Goal: Task Accomplishment & Management: Complete application form

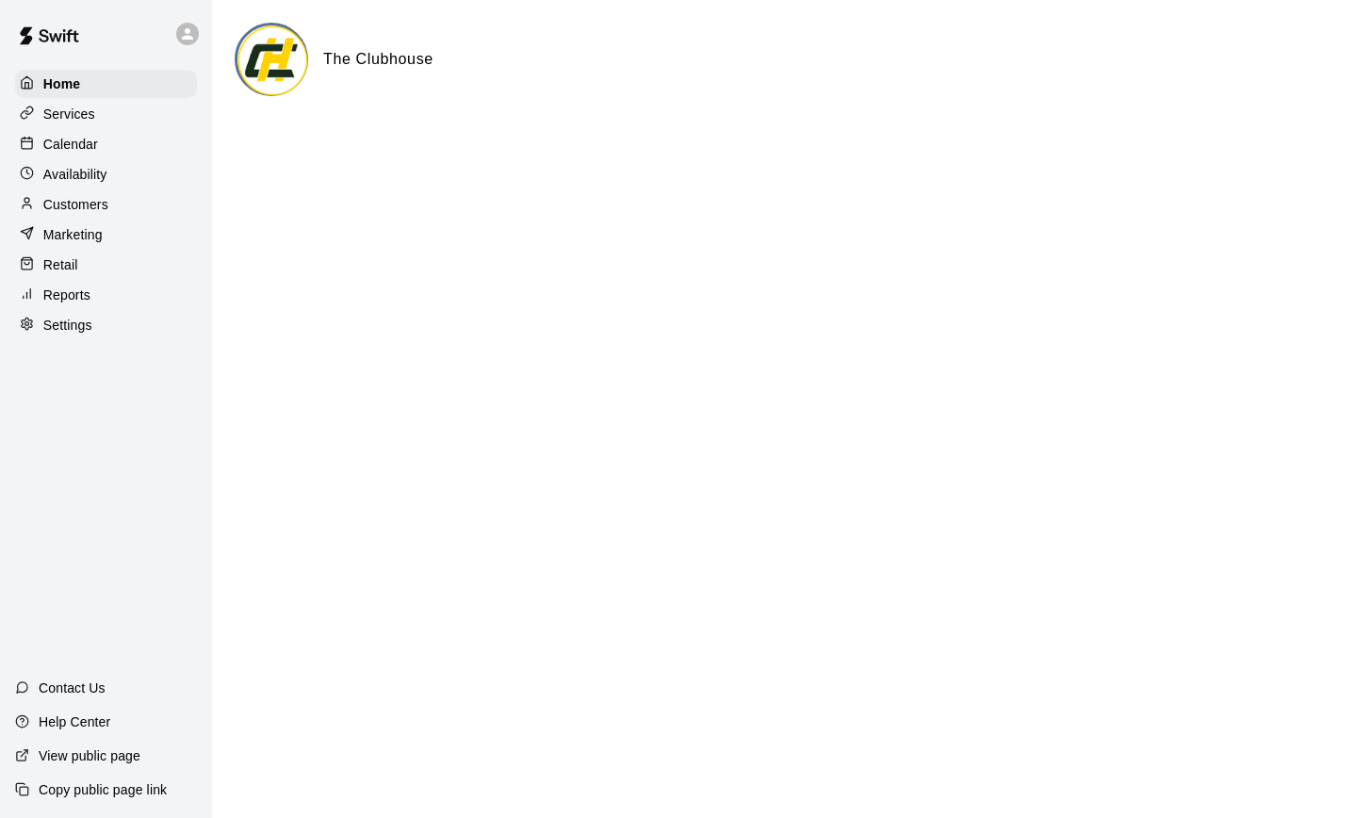
click at [73, 120] on p "Services" at bounding box center [69, 114] width 52 height 19
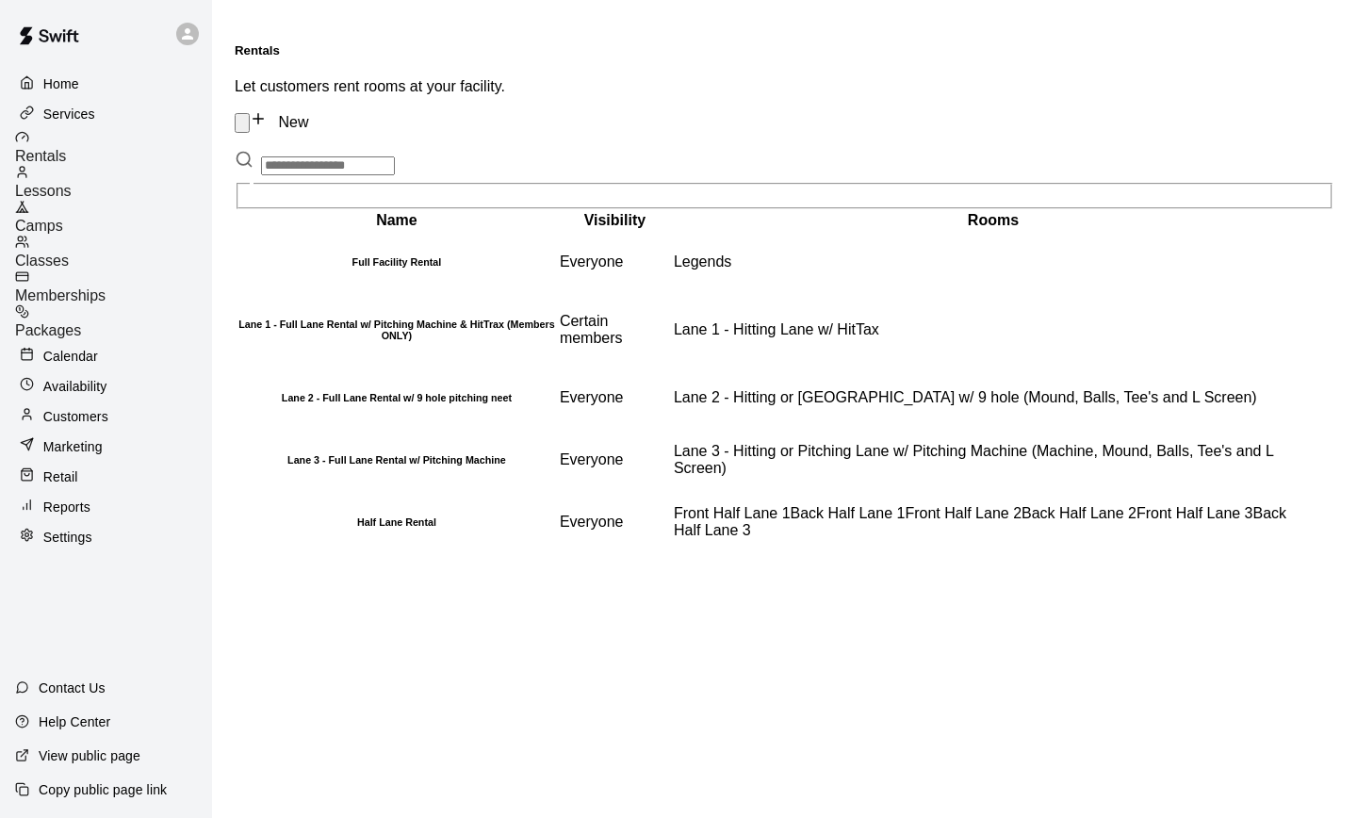
click at [106, 287] on span "Memberships" at bounding box center [60, 295] width 90 height 16
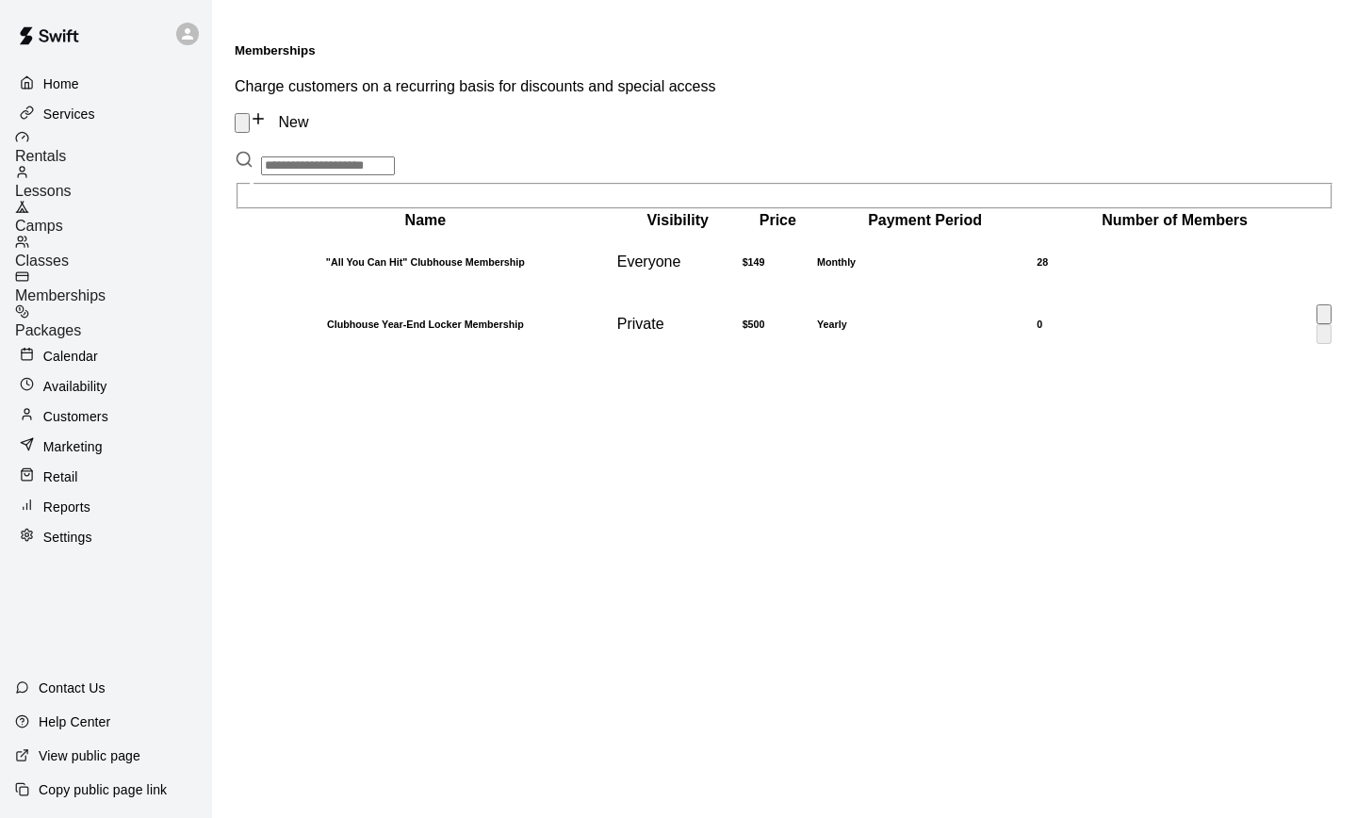
click at [400, 318] on h6 "Clubhouse Year-End Locker Membership" at bounding box center [425, 323] width 376 height 11
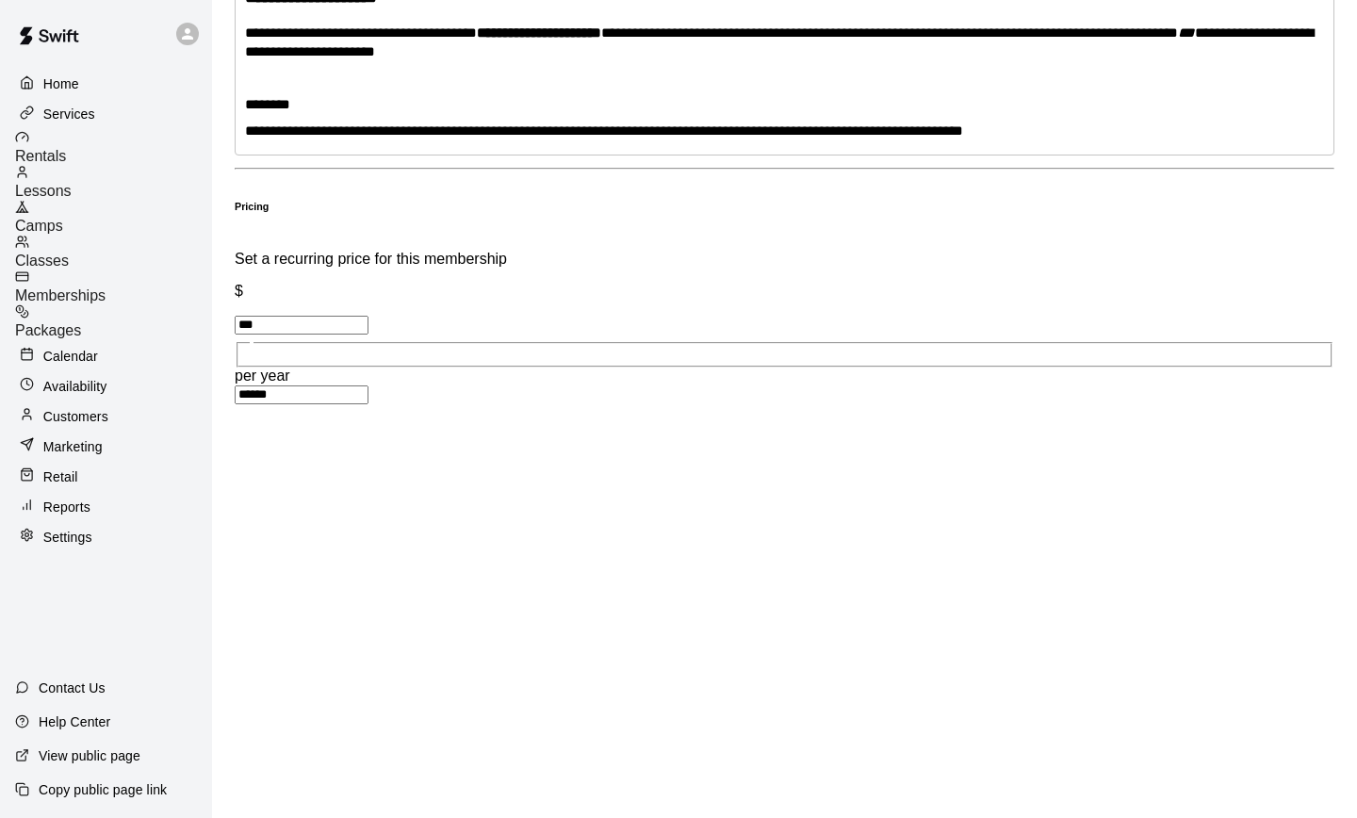
scroll to position [922, 0]
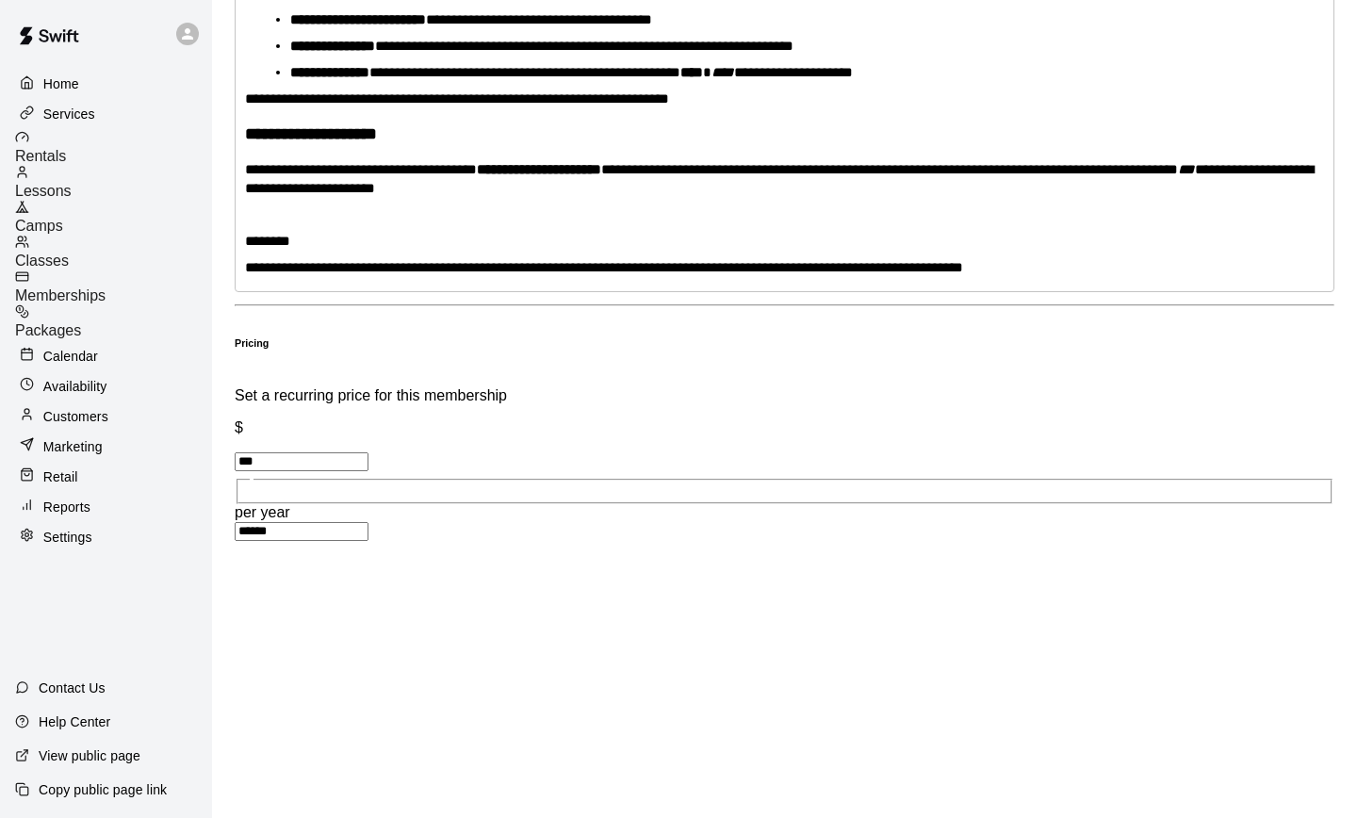
scroll to position [707, 0]
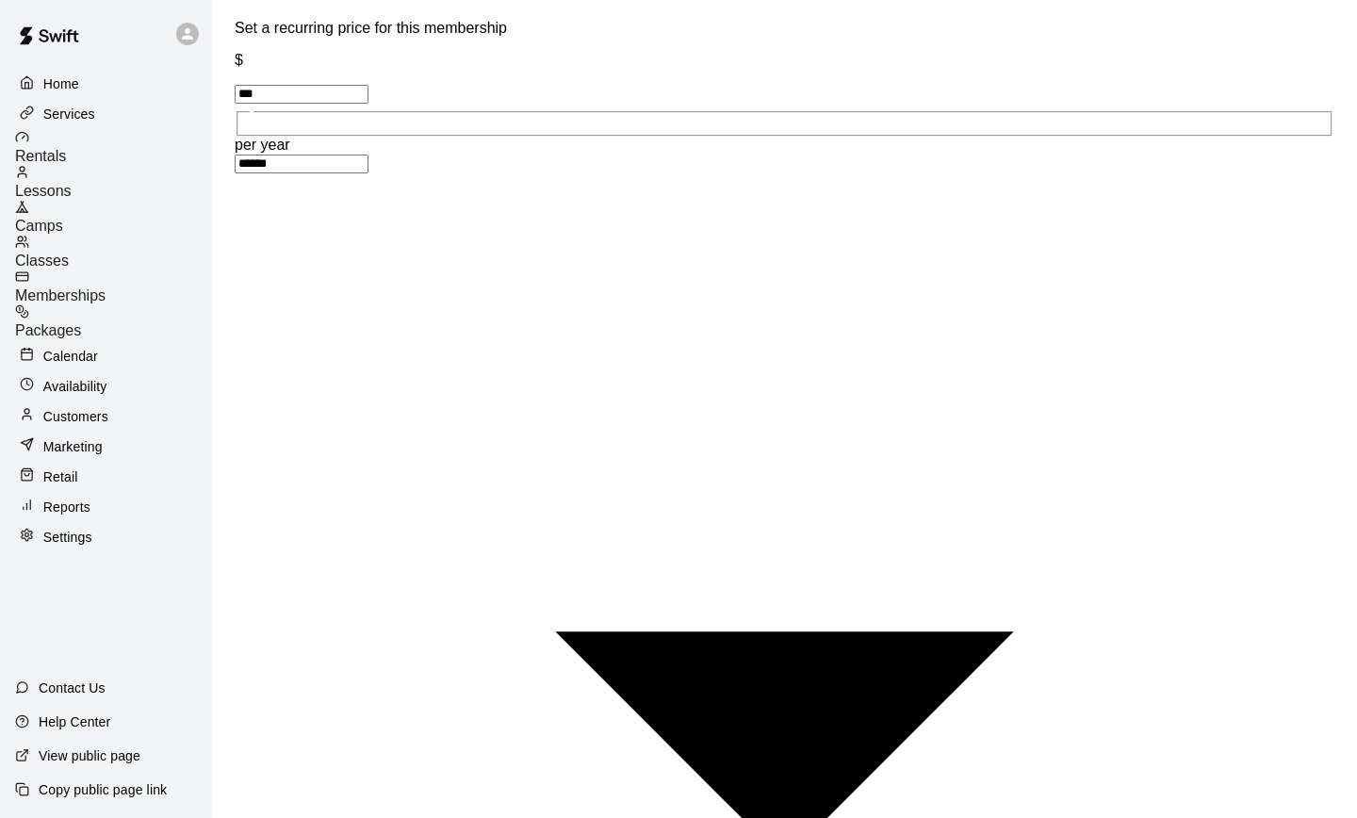
scroll to position [1166, 0]
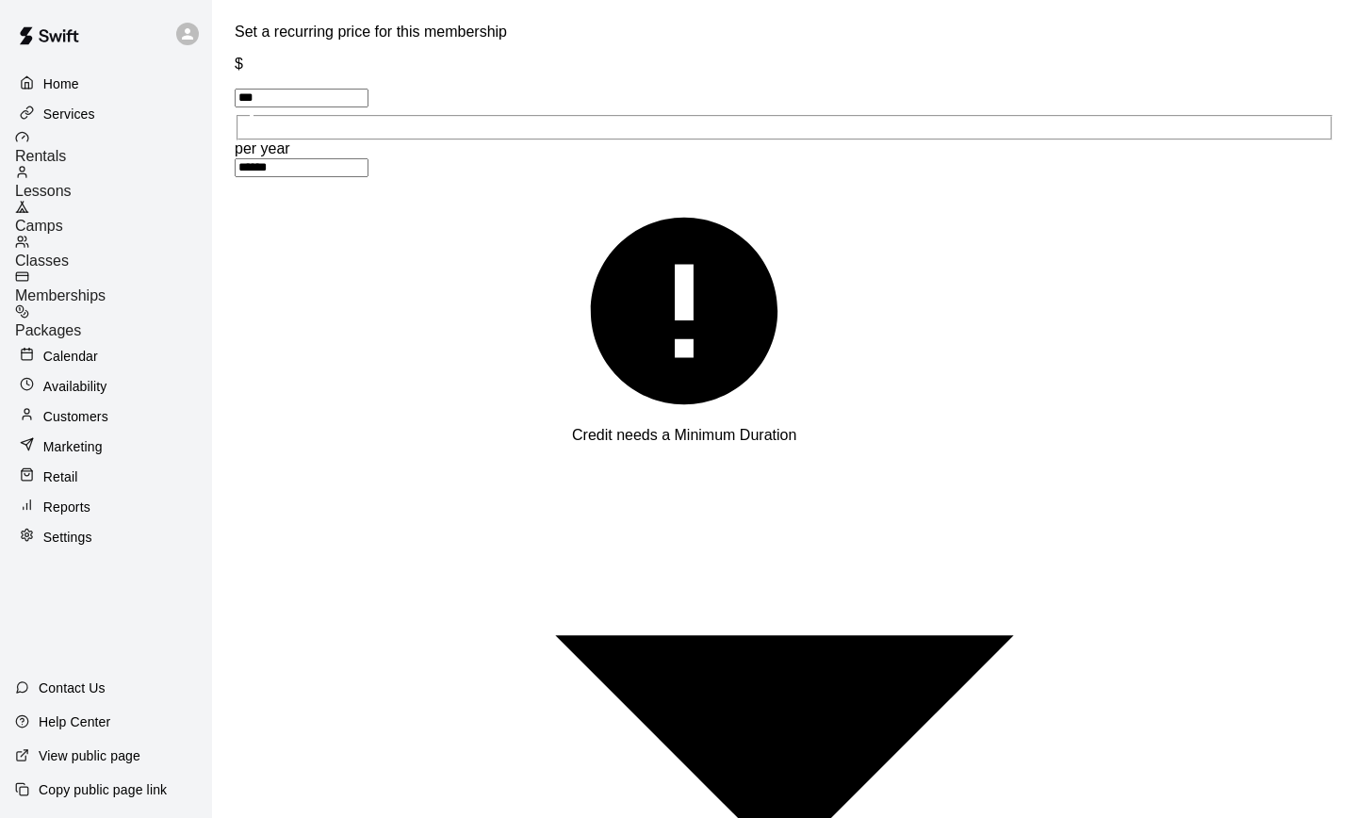
scroll to position [1072, 0]
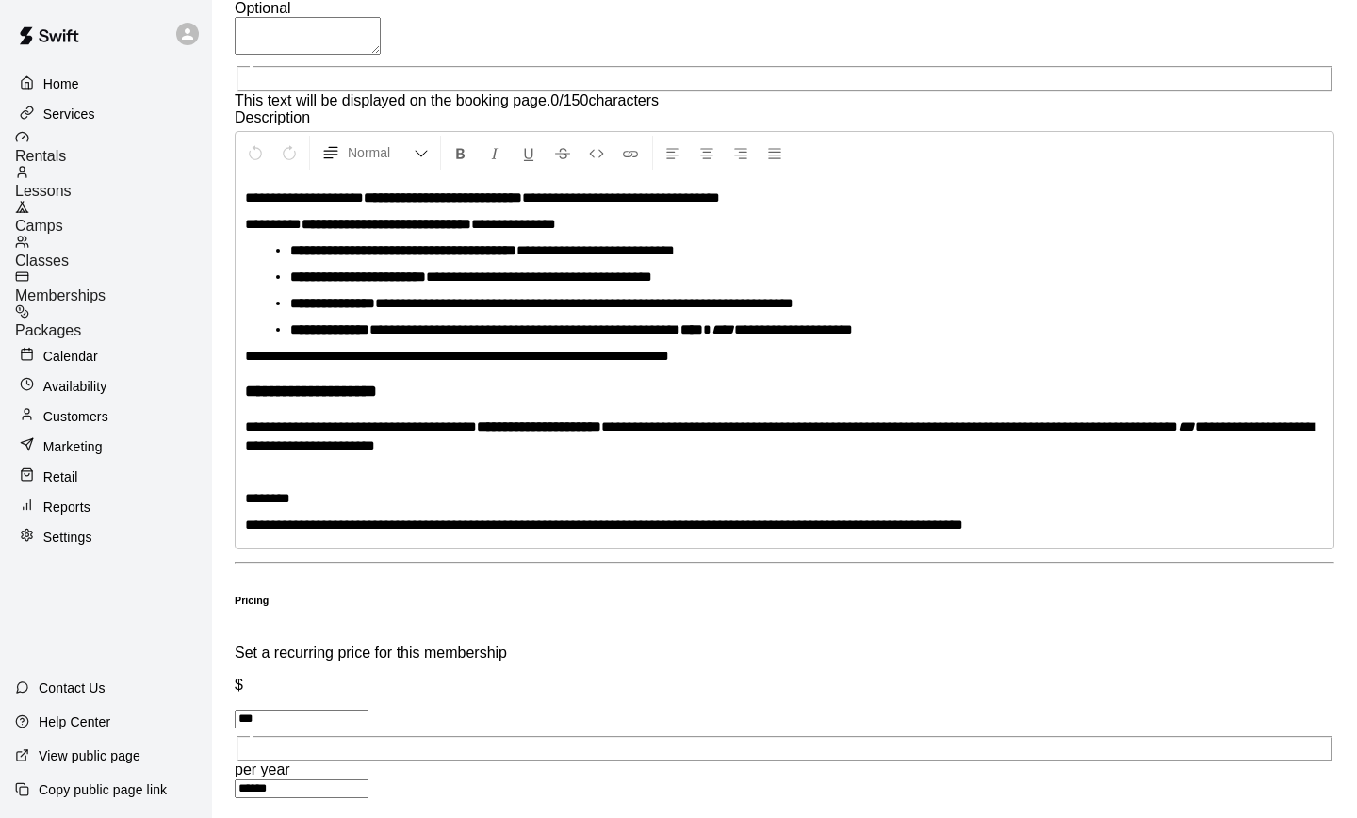
scroll to position [0, 0]
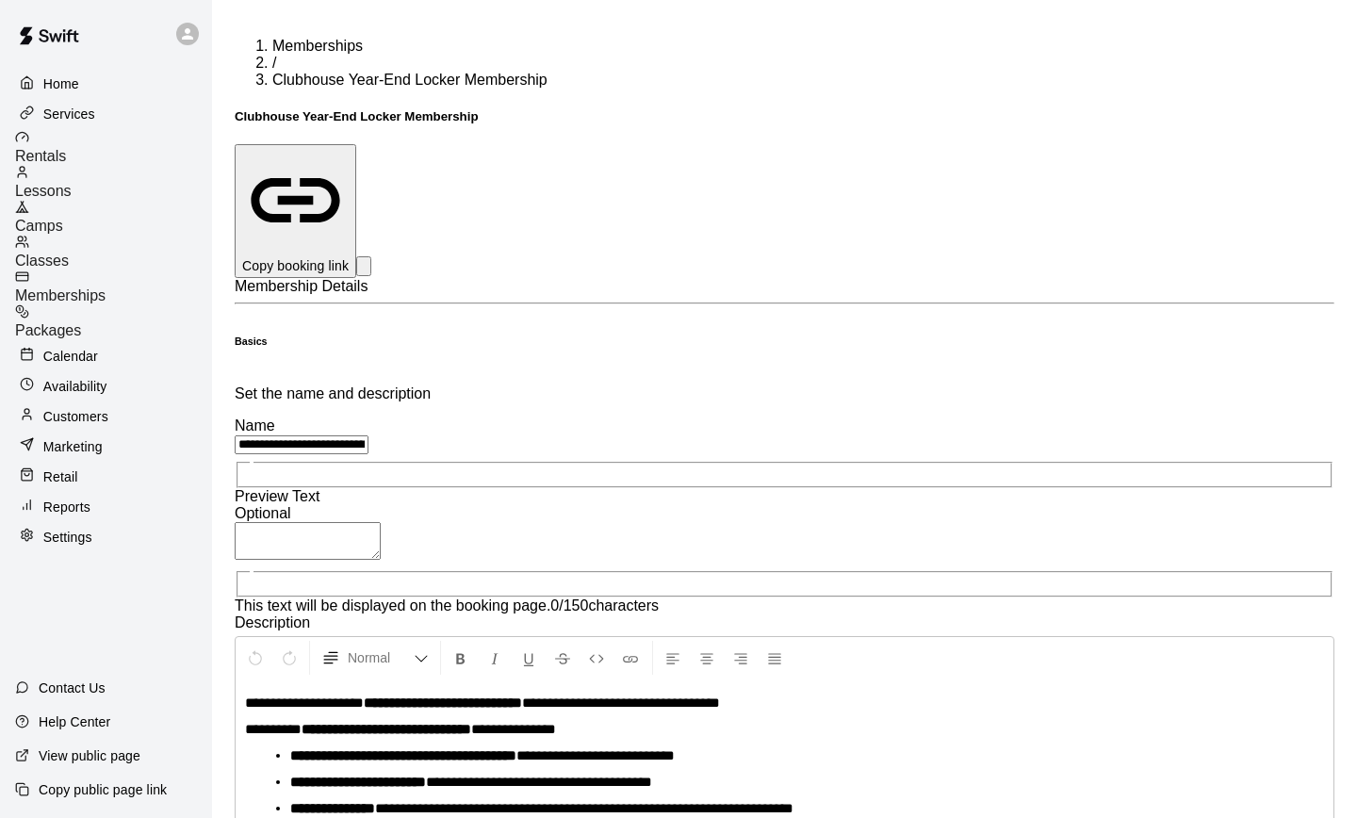
click at [281, 38] on span "Memberships" at bounding box center [317, 46] width 90 height 16
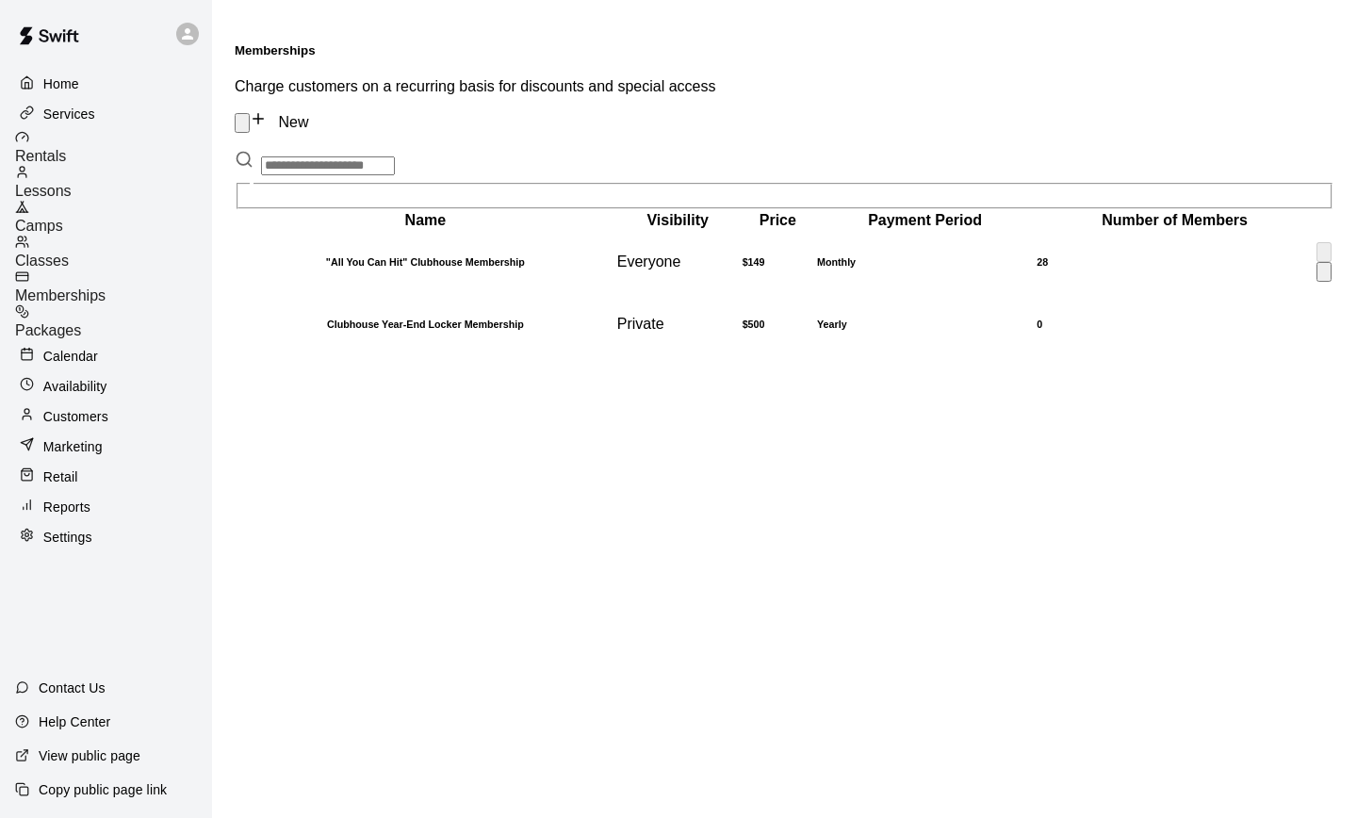
click at [795, 256] on h6 "$149" at bounding box center [777, 261] width 71 height 11
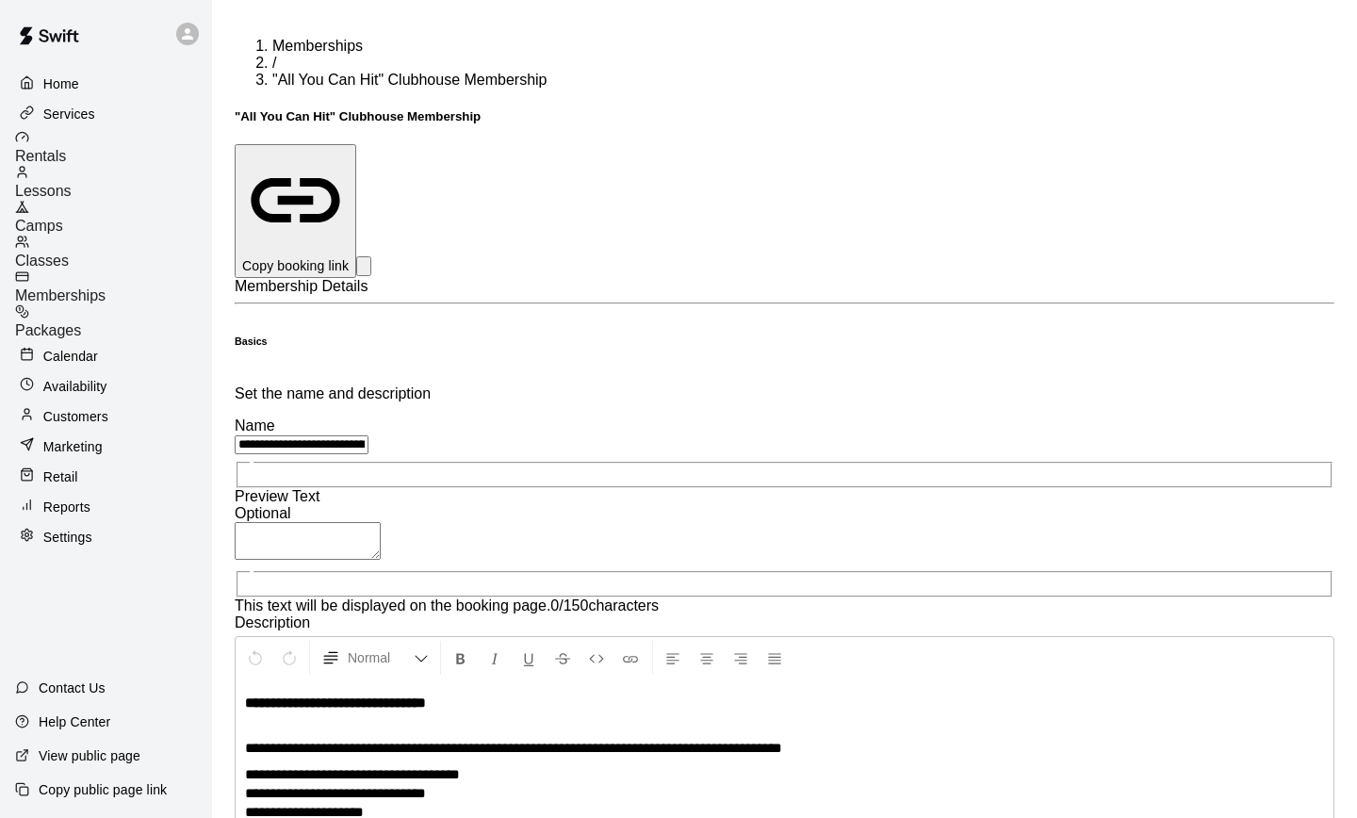
click at [285, 38] on span "Memberships" at bounding box center [317, 46] width 90 height 16
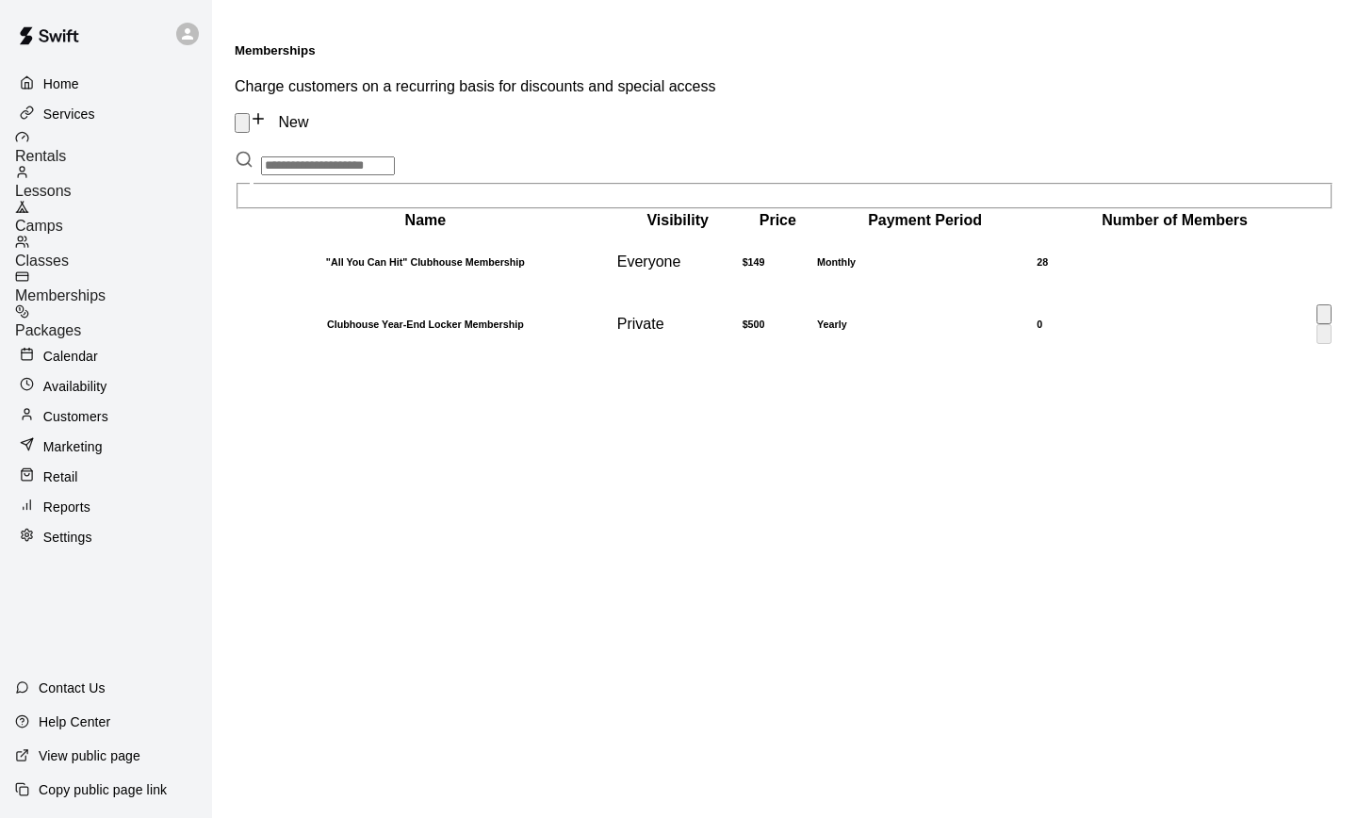
click at [497, 294] on th "Clubhouse Year-End Locker Membership" at bounding box center [425, 324] width 378 height 60
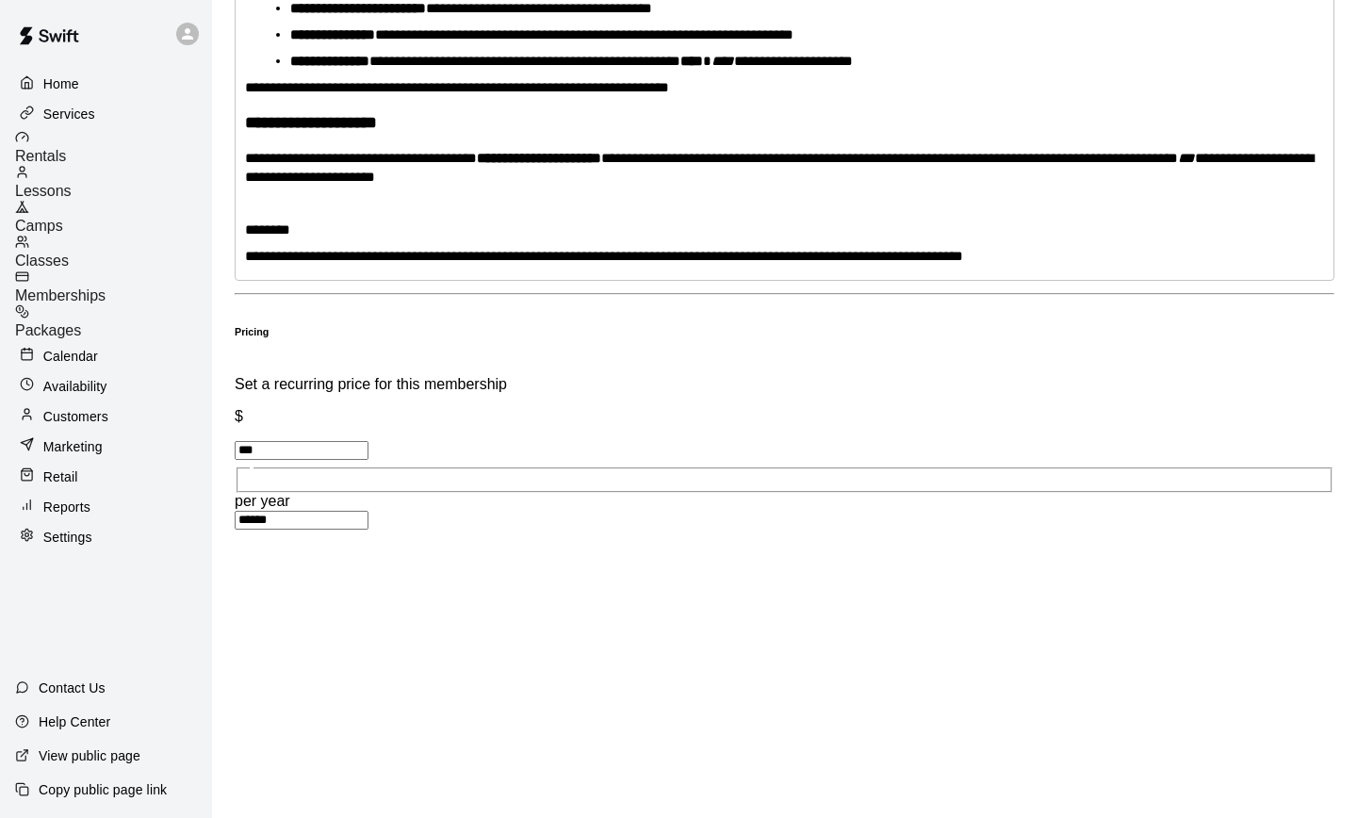
scroll to position [775, 0]
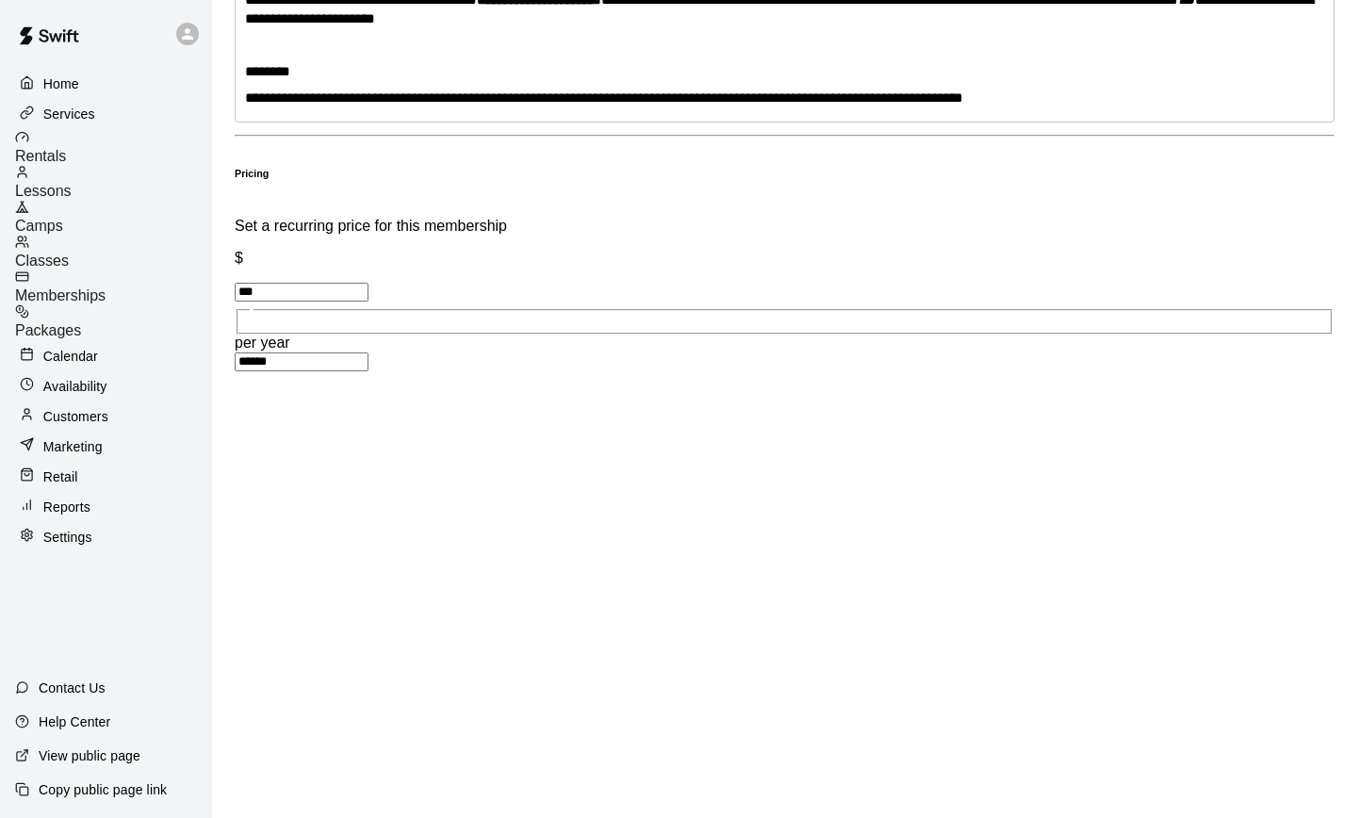
scroll to position [1057, 0]
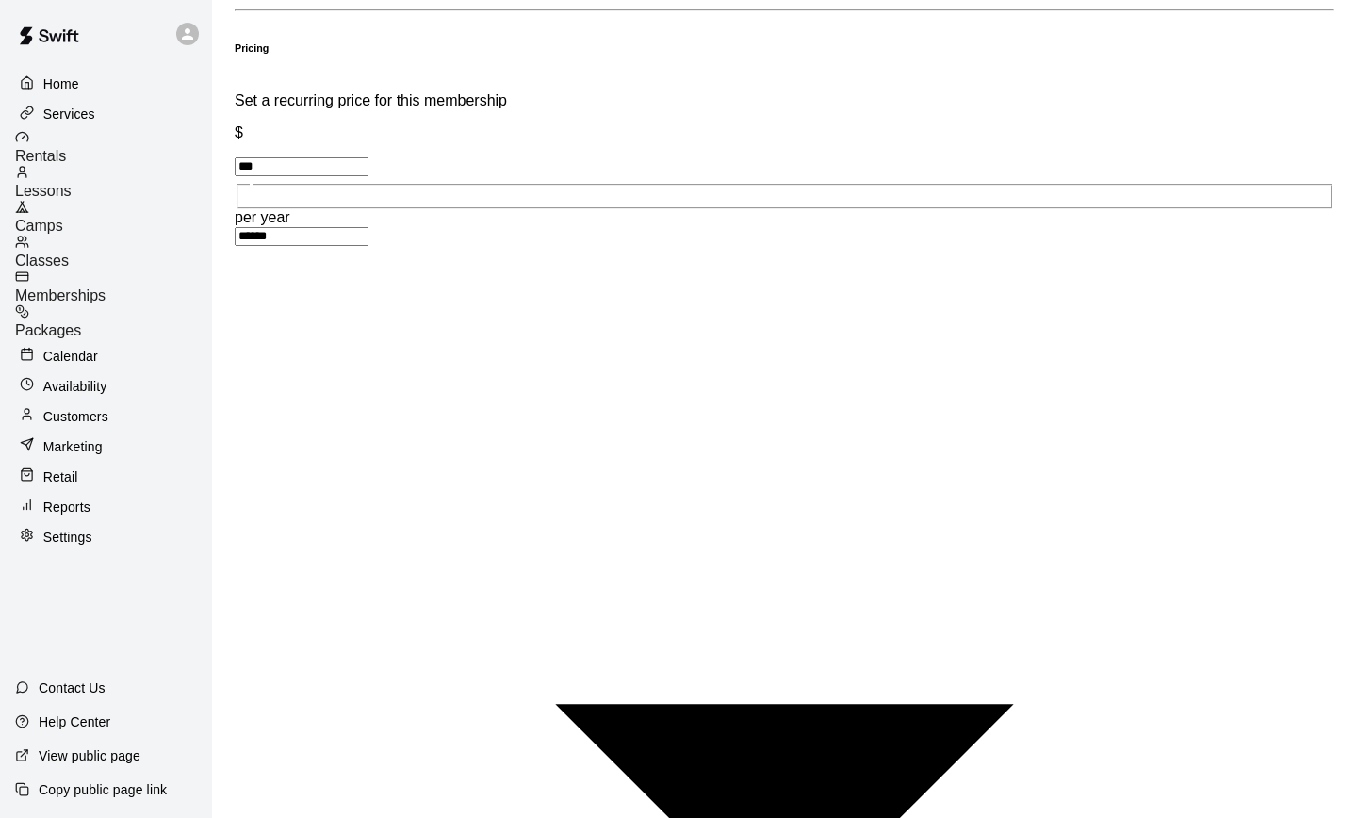
type input "*"
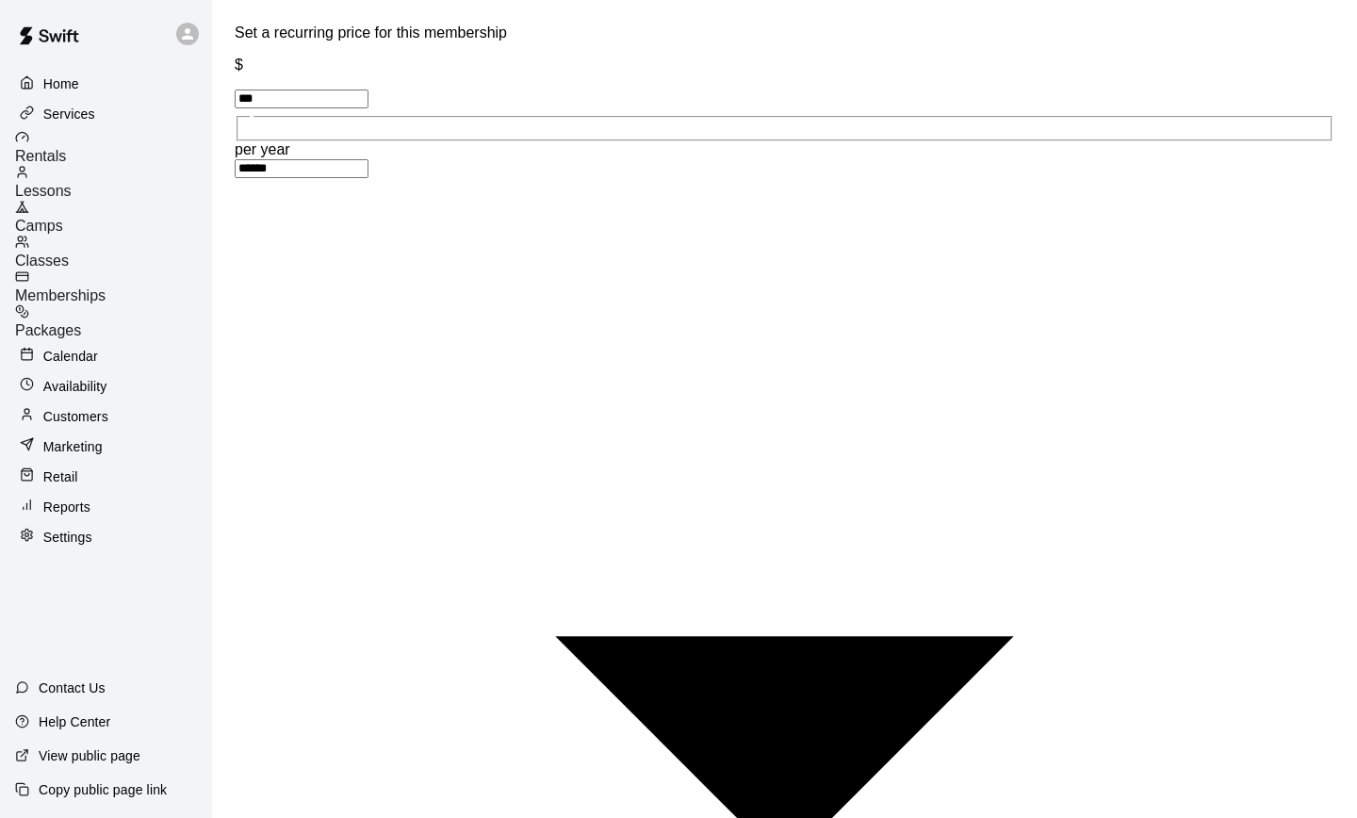
scroll to position [1147, 0]
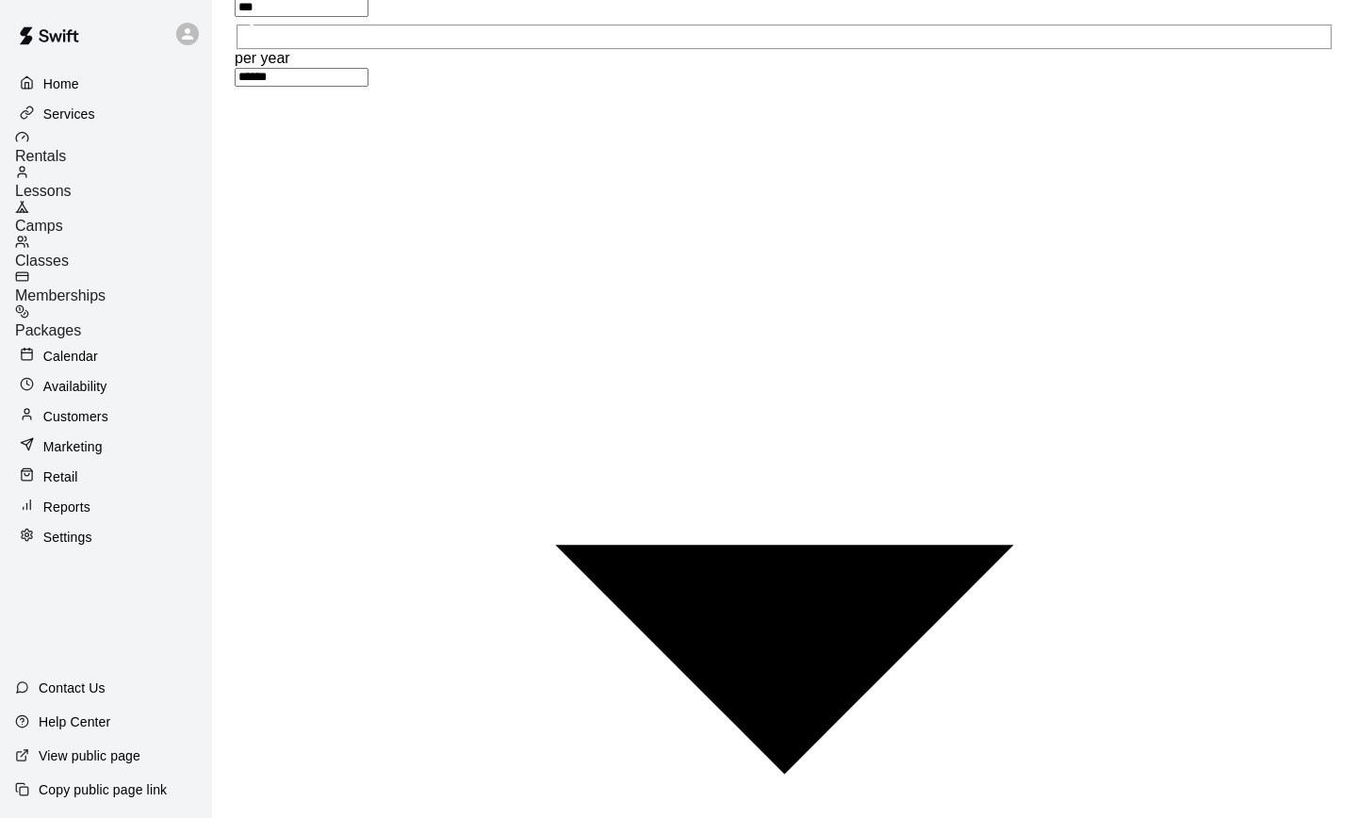
scroll to position [1220, 0]
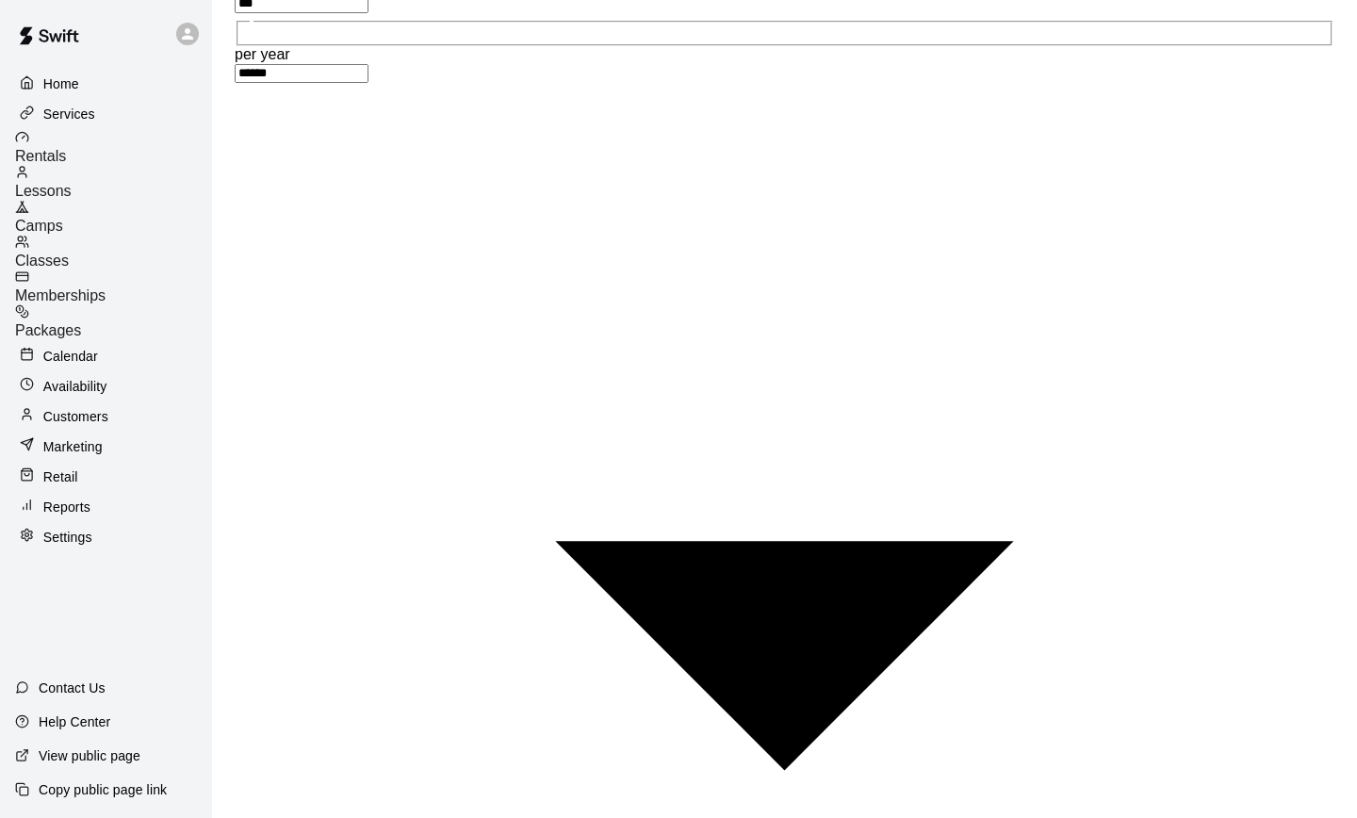
type input "******"
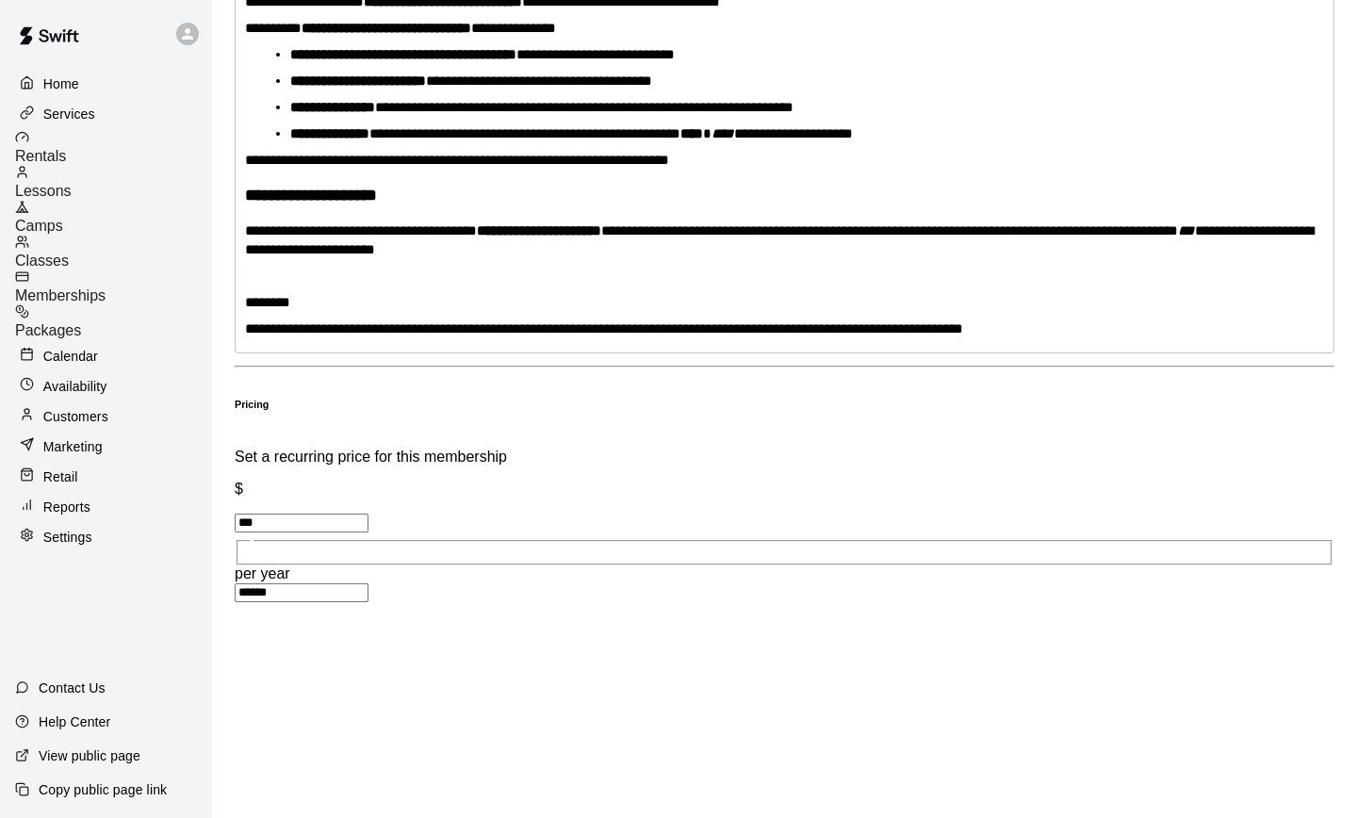
scroll to position [706, 0]
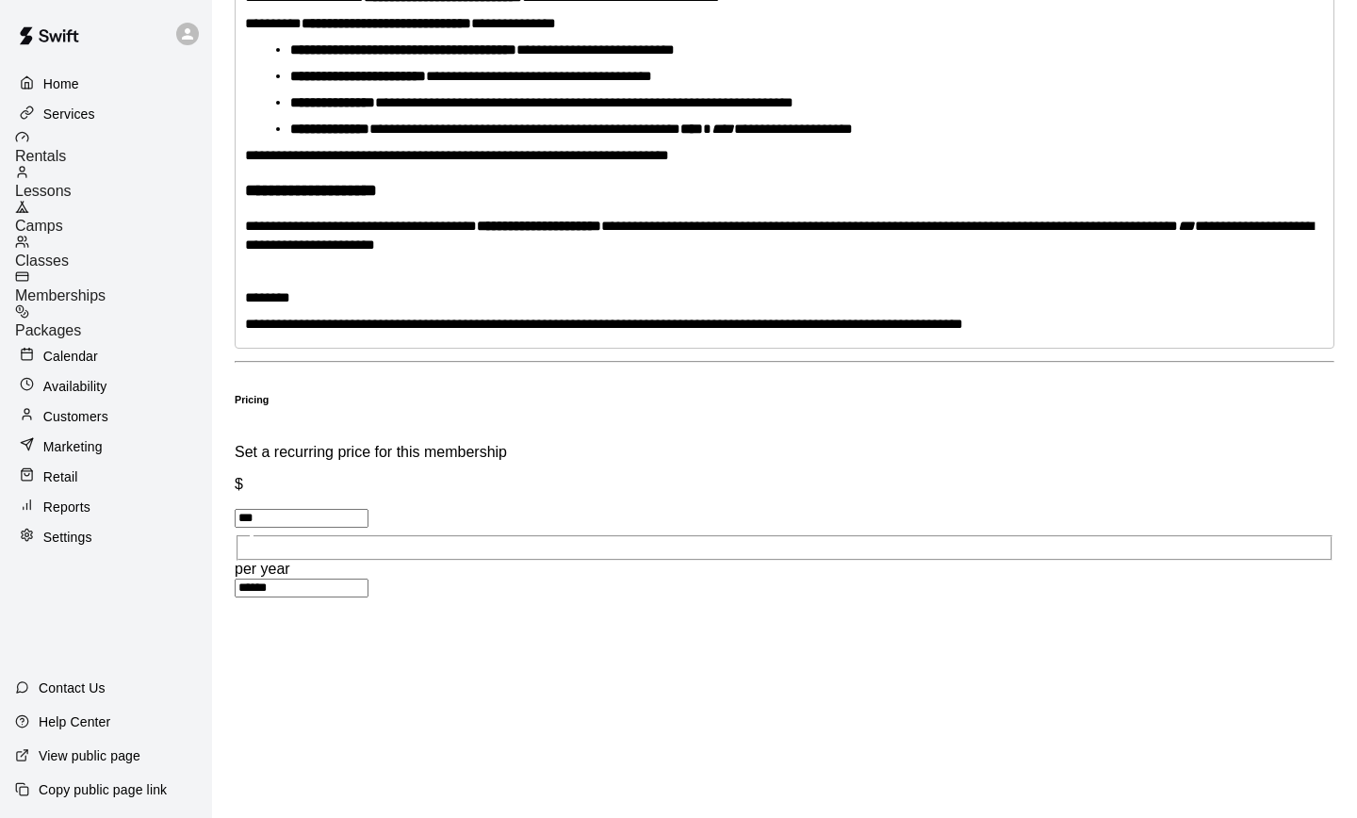
click at [66, 154] on span "Rentals" at bounding box center [40, 156] width 51 height 16
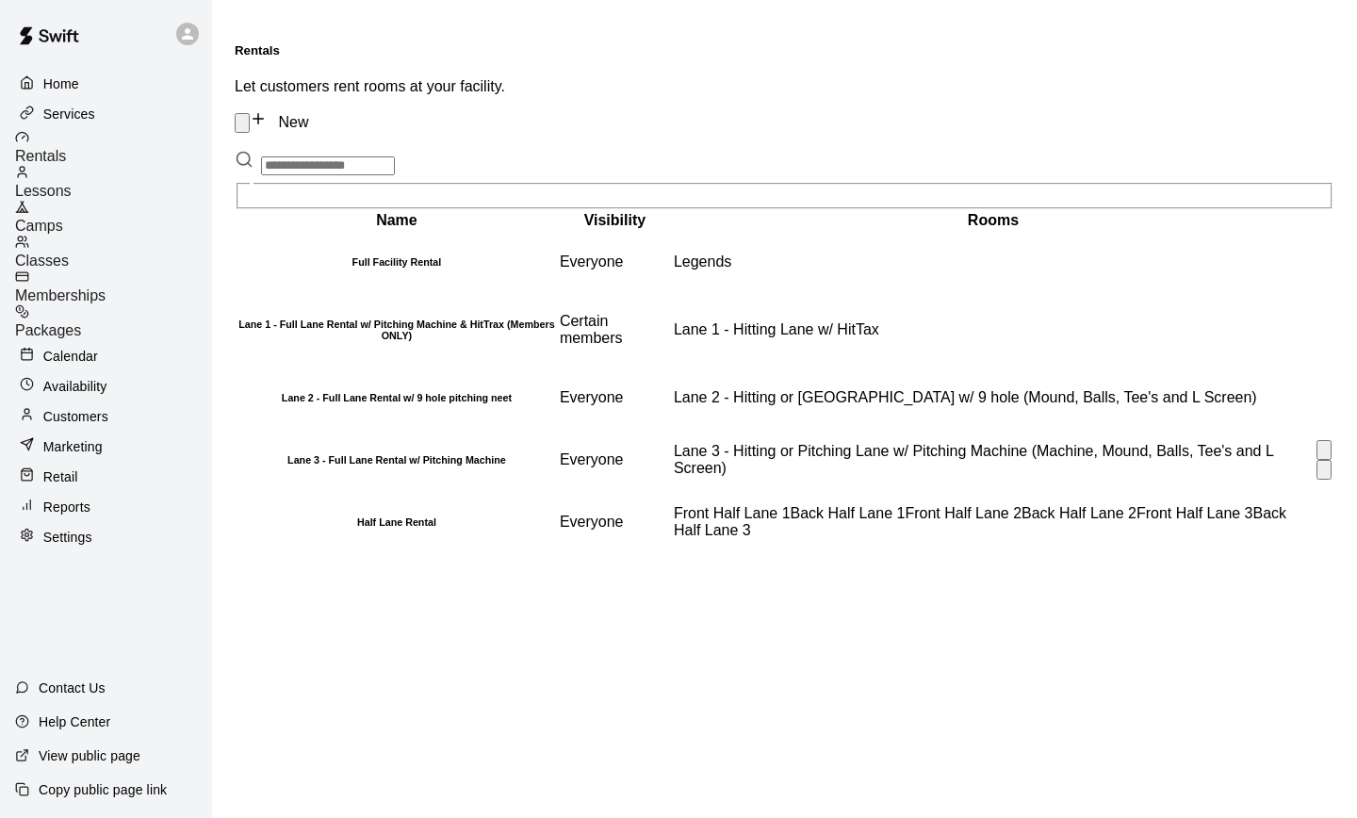
click at [438, 465] on h6 "Lane 3 - Full Lane Rental w/ Pitching Machine" at bounding box center [396, 459] width 318 height 11
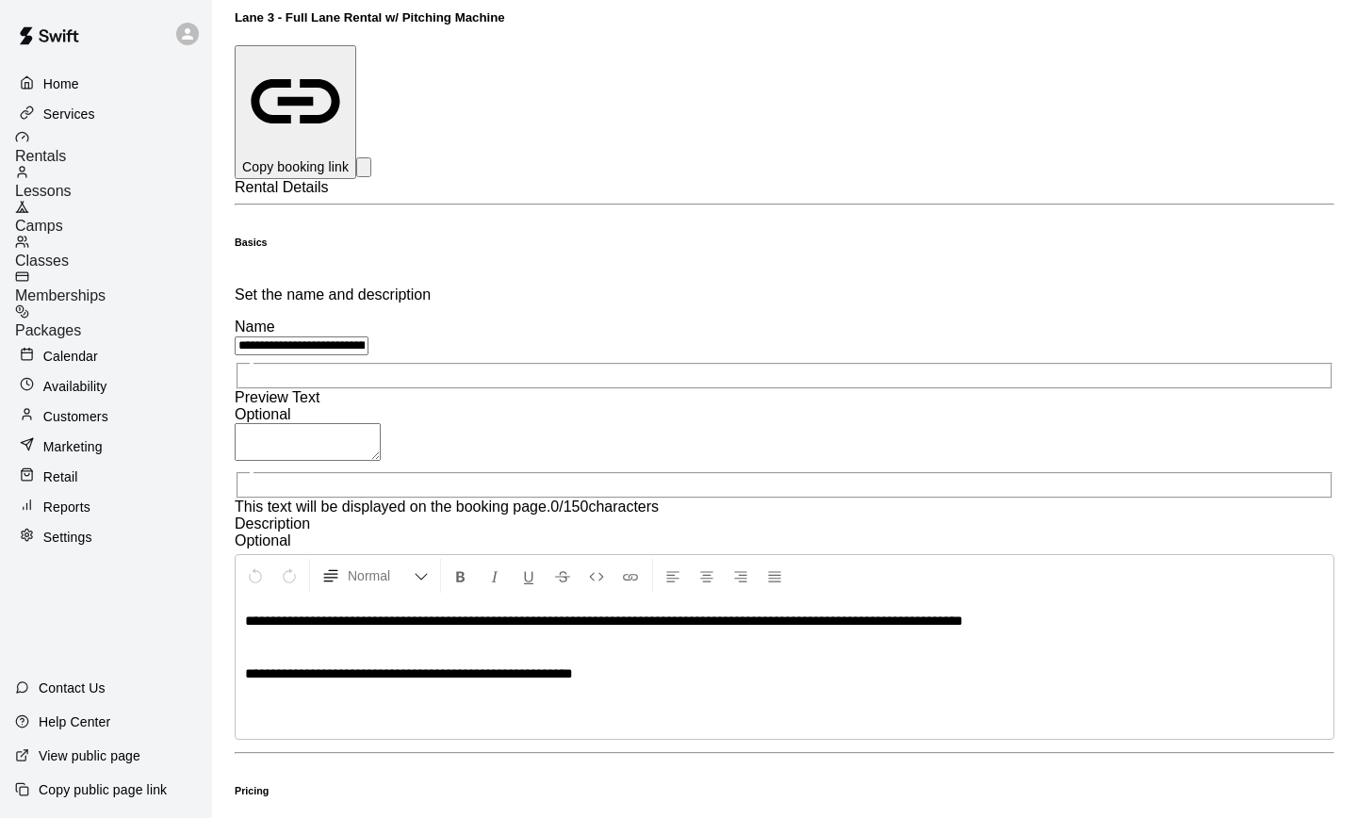
scroll to position [88, 0]
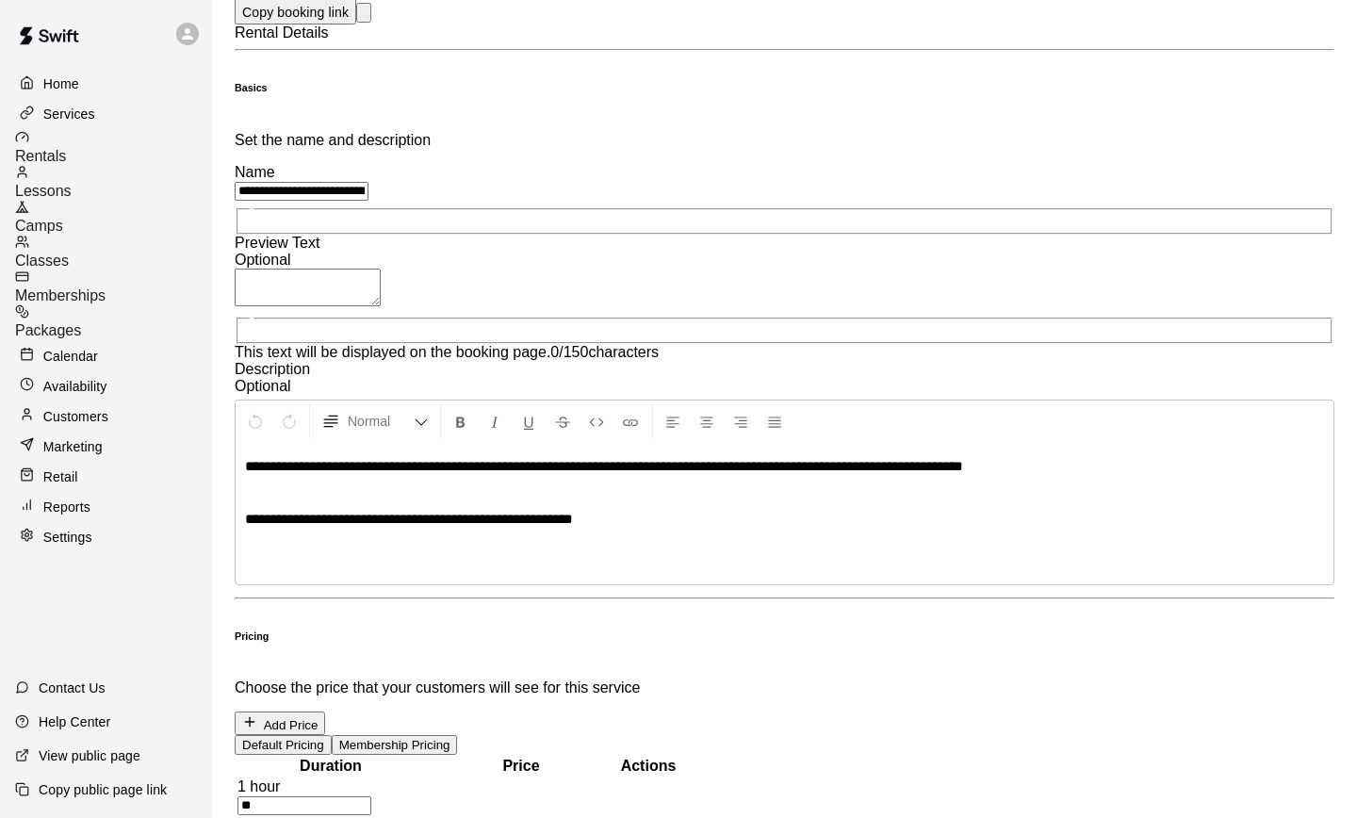
scroll to position [0, 0]
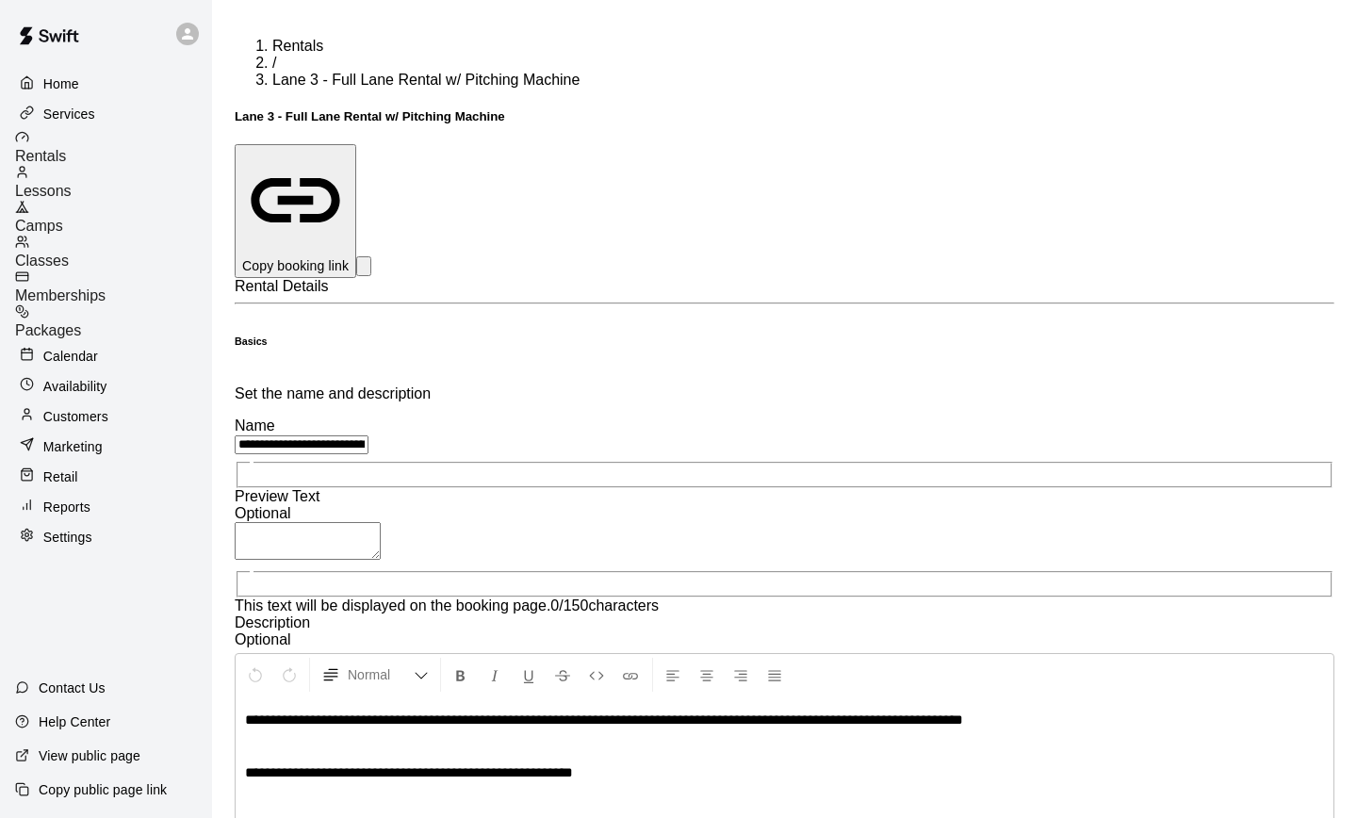
click at [81, 322] on span "Packages" at bounding box center [48, 330] width 66 height 16
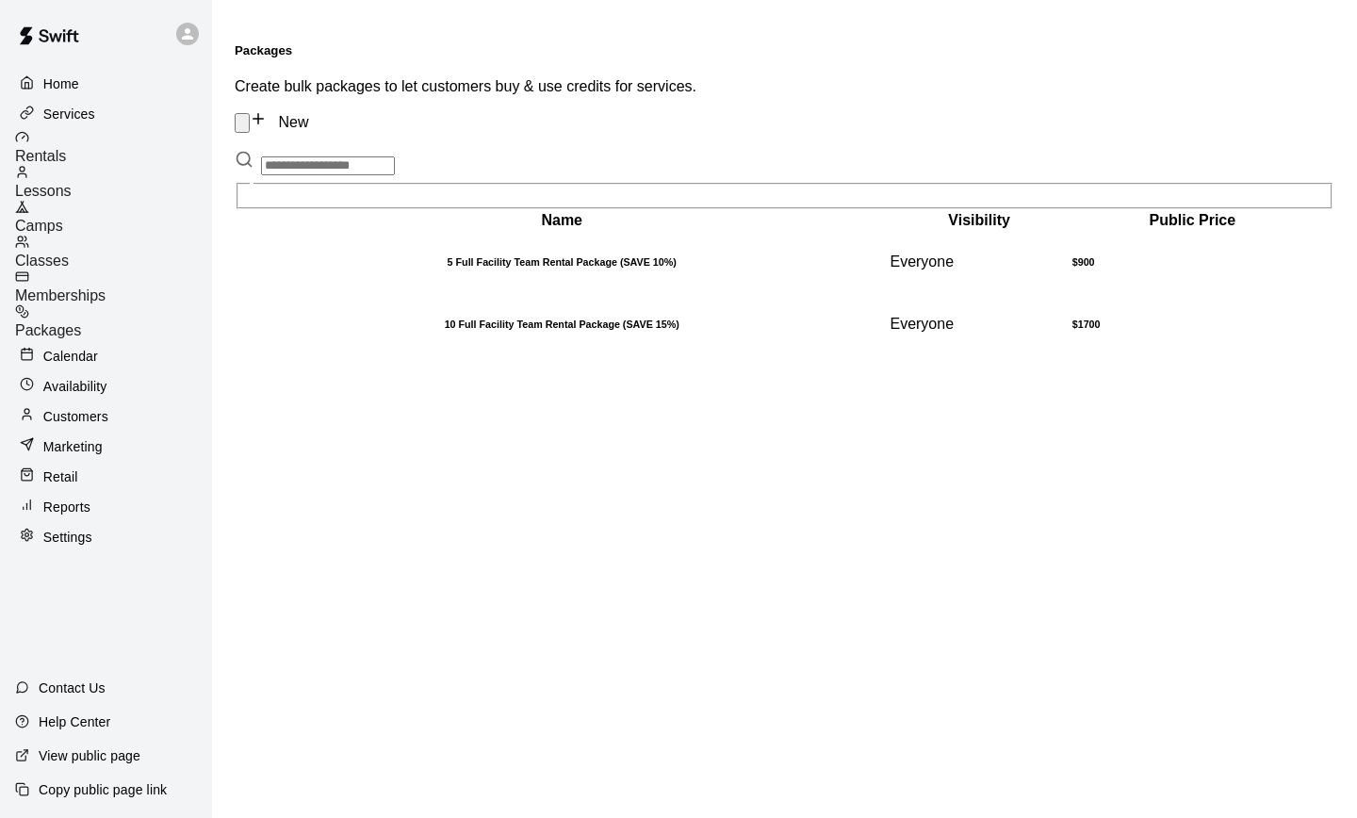
click at [66, 148] on span "Rentals" at bounding box center [40, 156] width 51 height 16
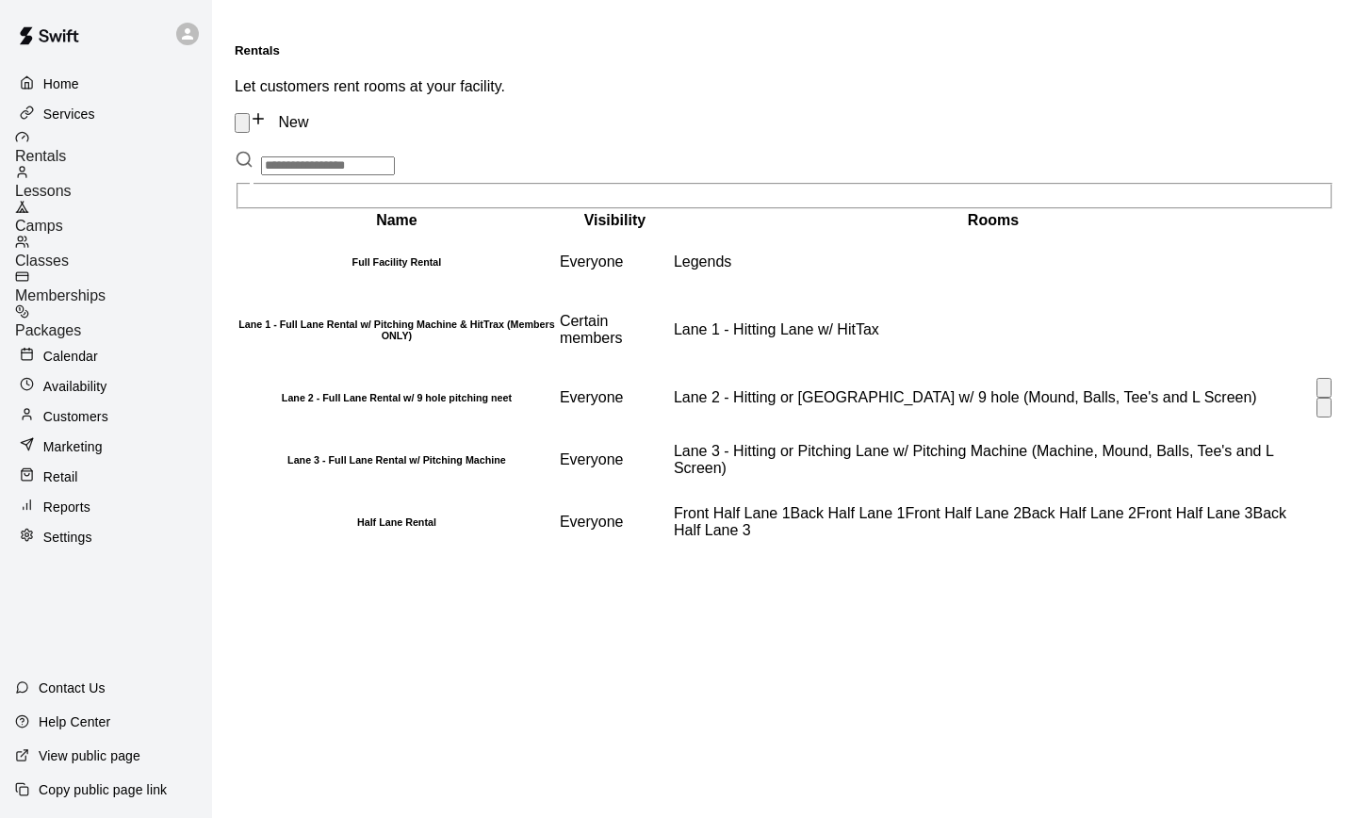
click at [330, 392] on h6 "Lane 2 - Full Lane Rental w/ 9 hole pitching neet" at bounding box center [396, 397] width 318 height 11
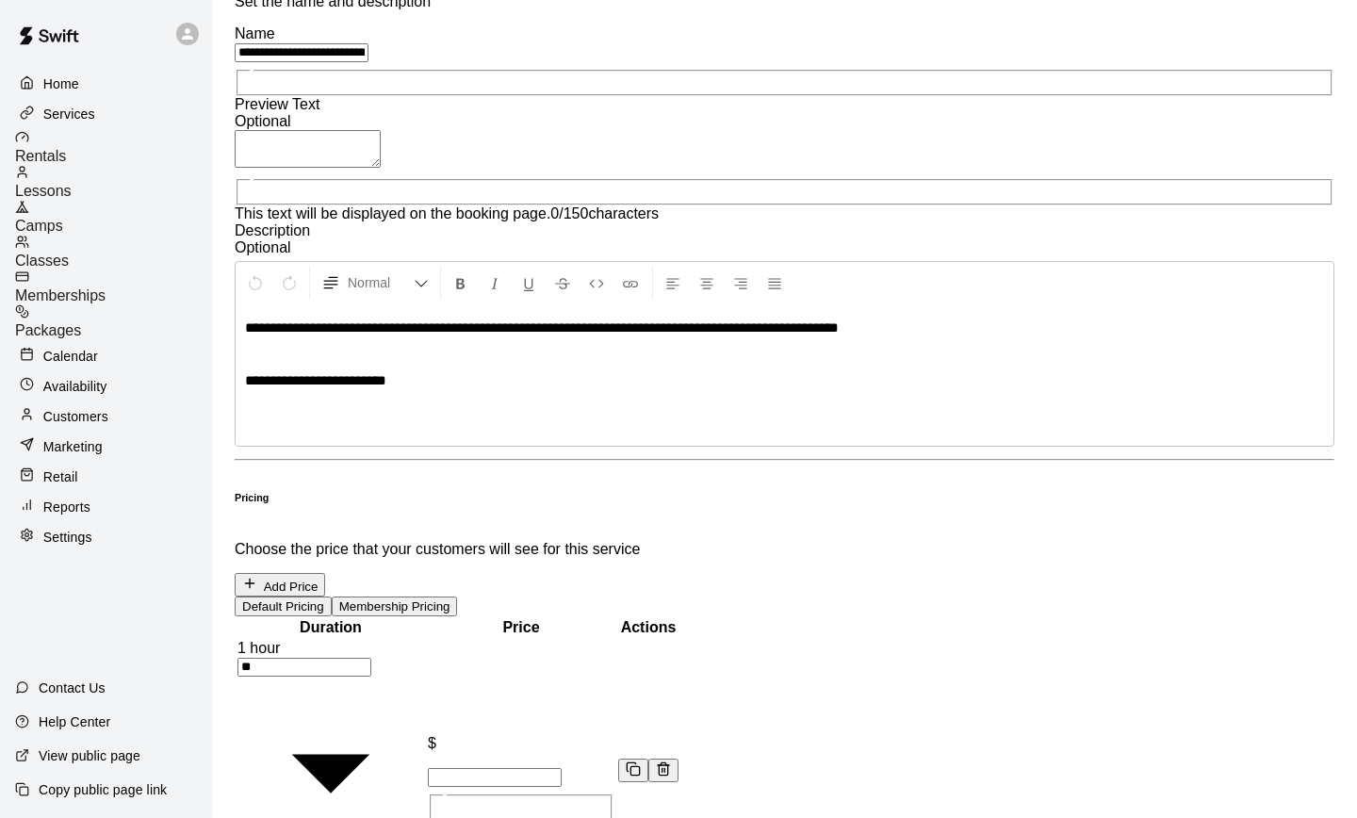
scroll to position [389, 0]
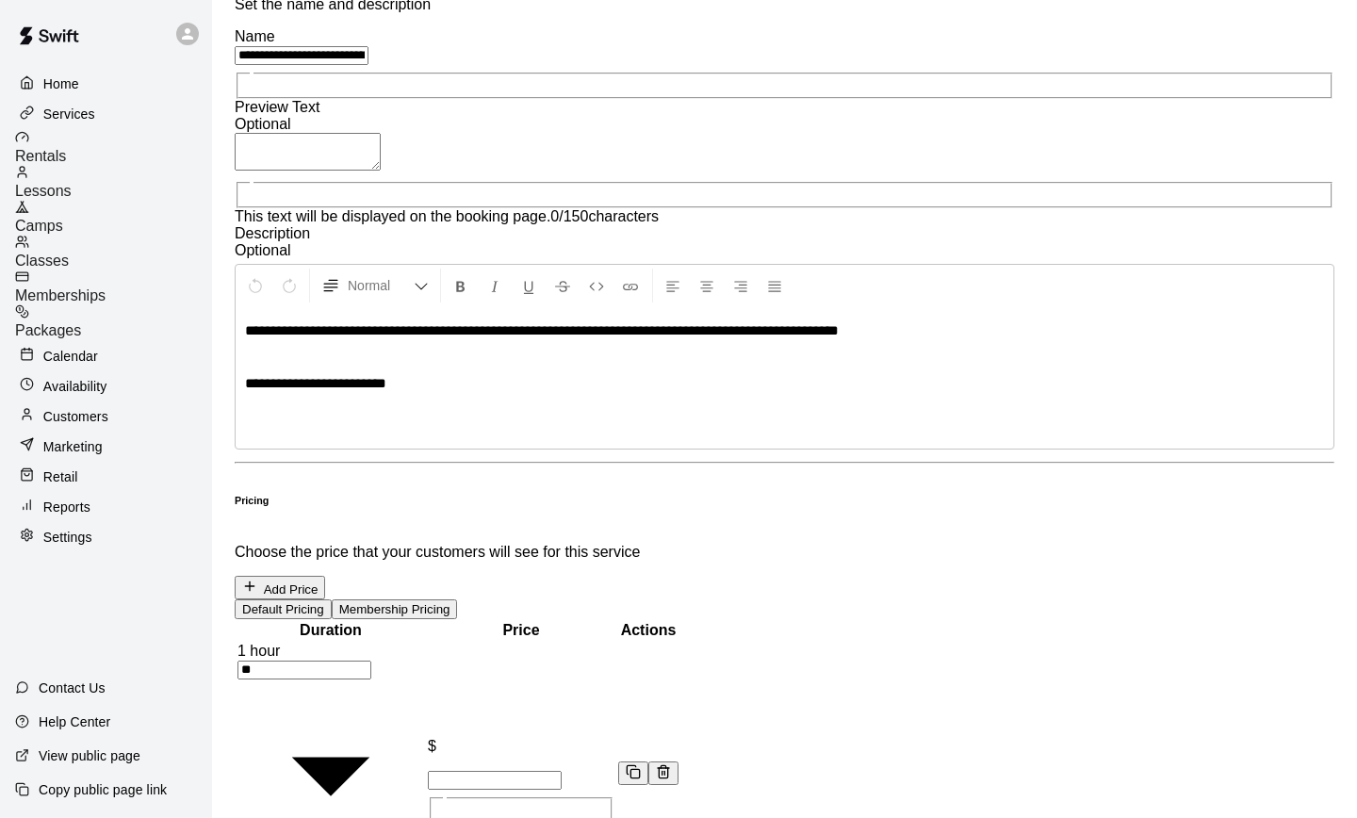
click at [83, 116] on p "Services" at bounding box center [69, 114] width 52 height 19
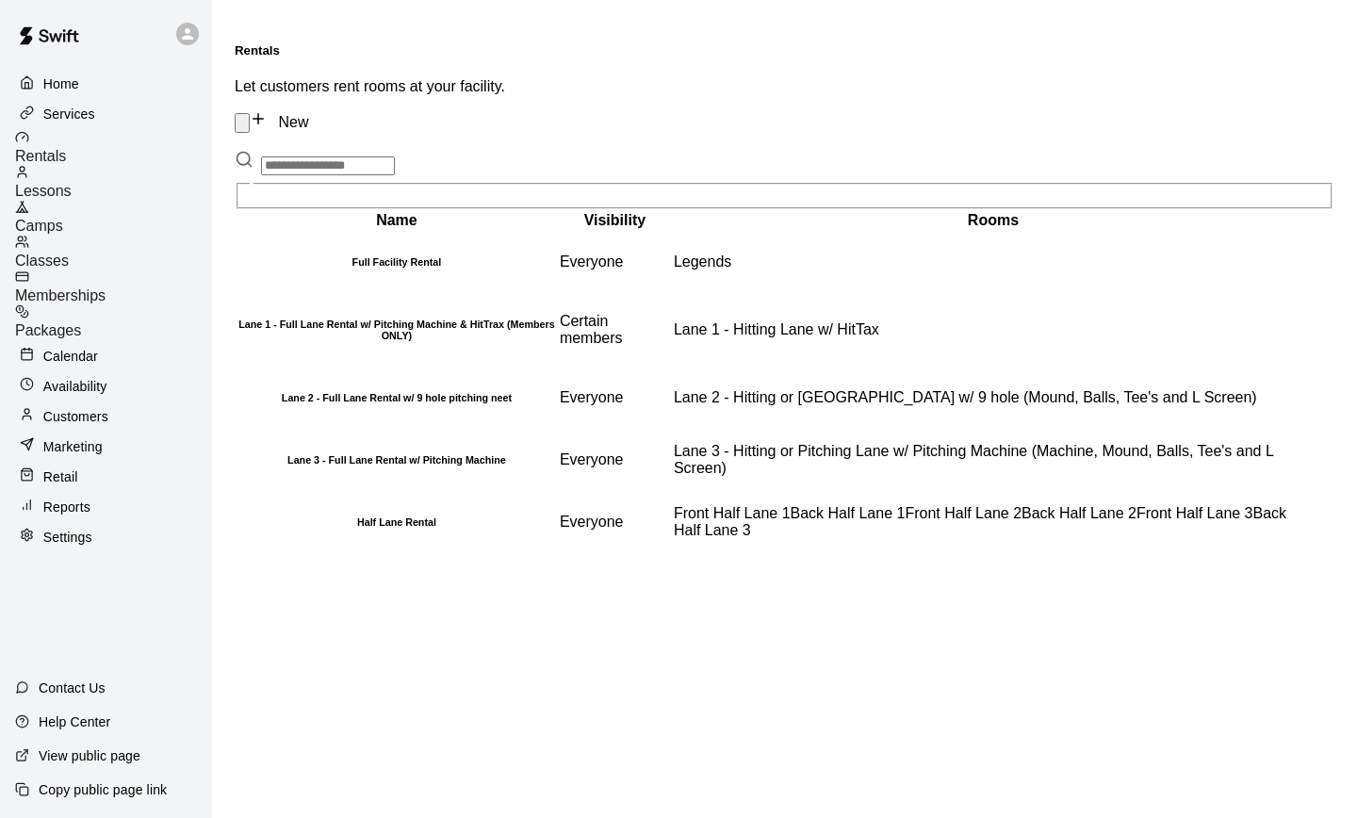
click at [106, 287] on span "Memberships" at bounding box center [60, 295] width 90 height 16
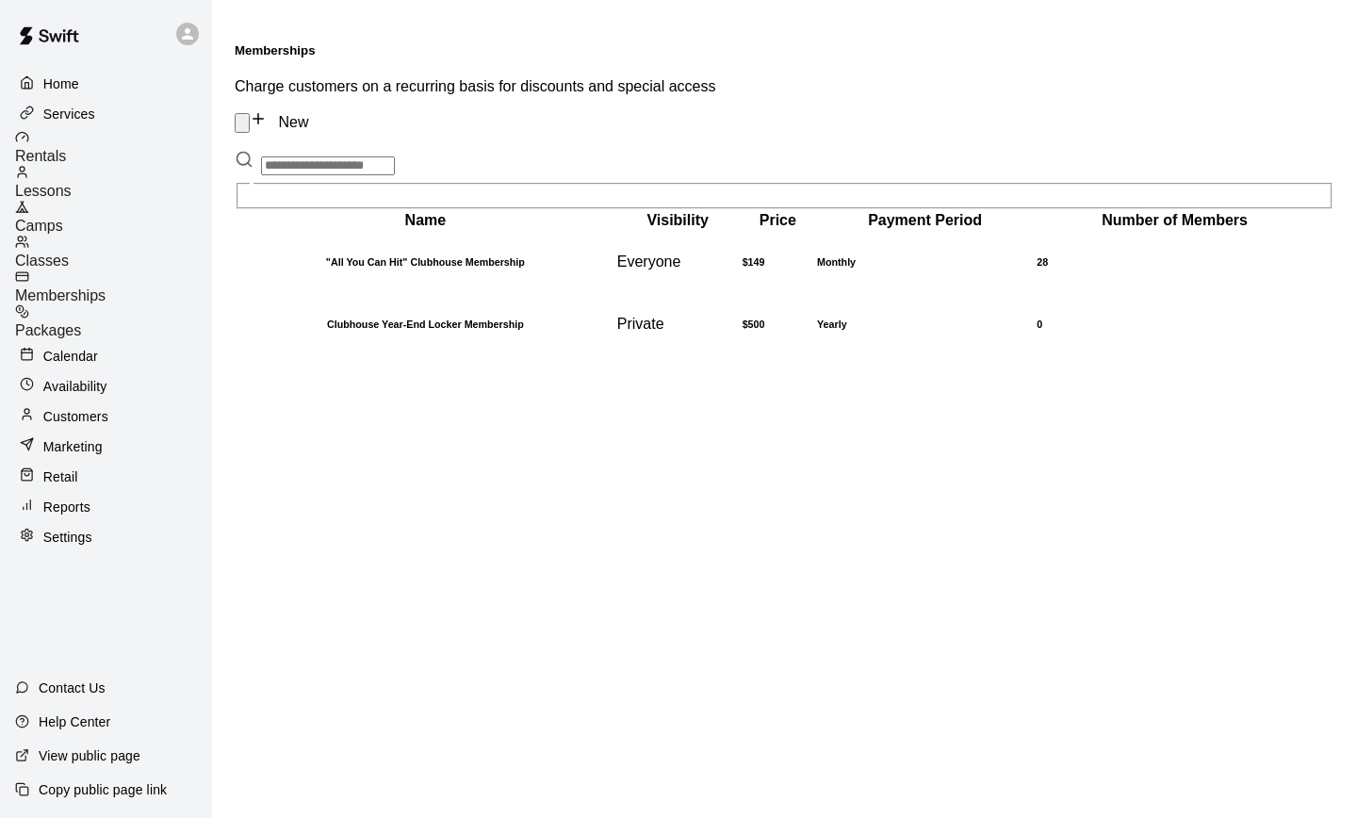
click at [308, 114] on link "New" at bounding box center [279, 122] width 58 height 16
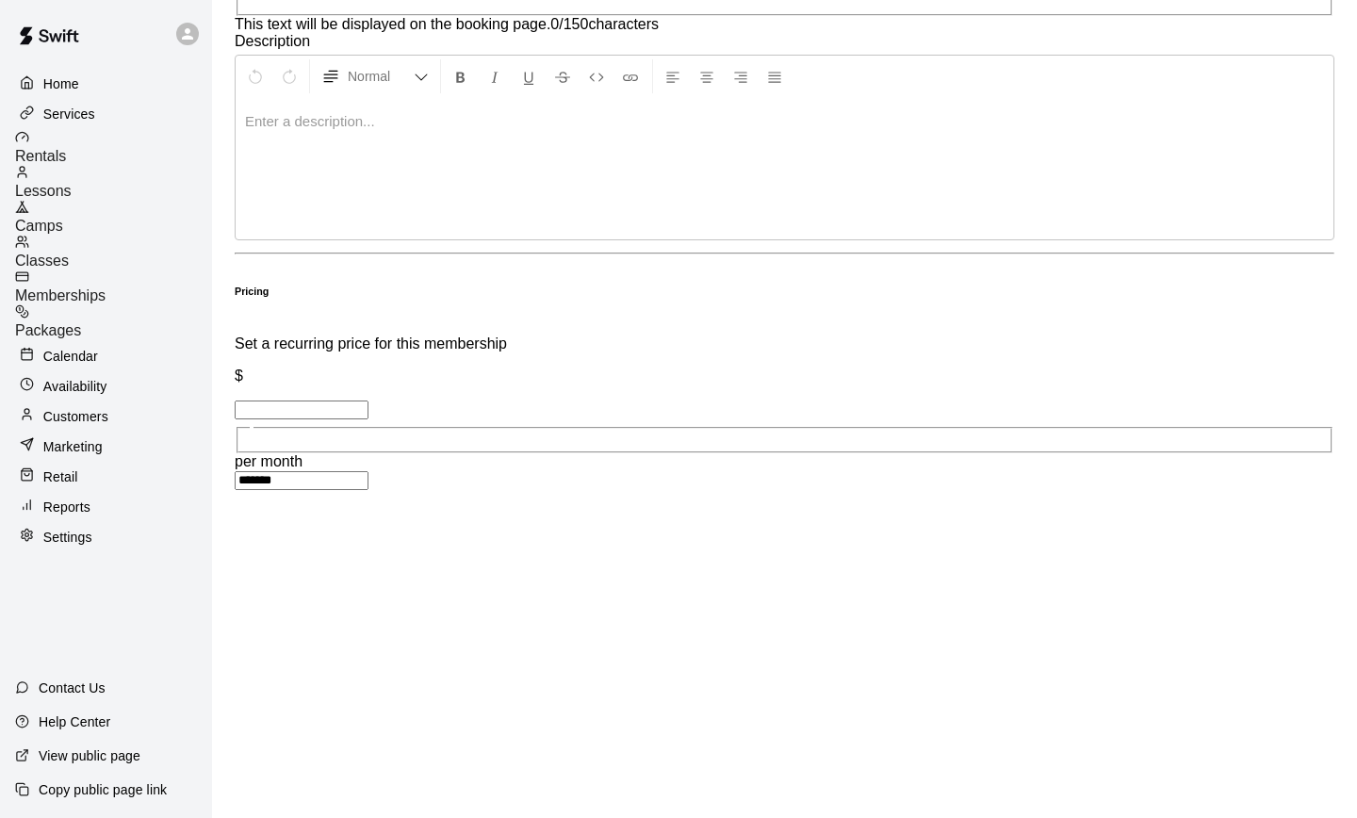
scroll to position [450, 0]
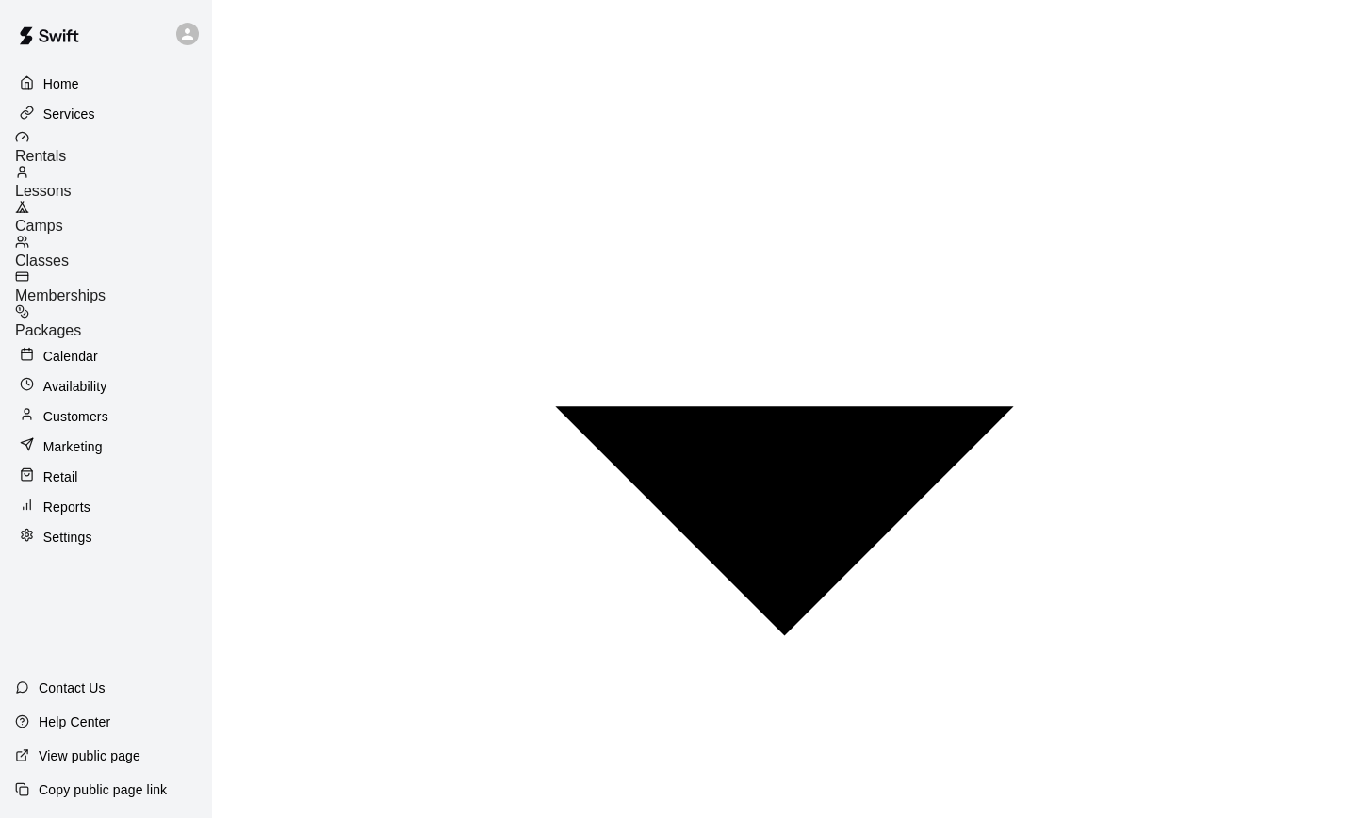
scroll to position [996, 0]
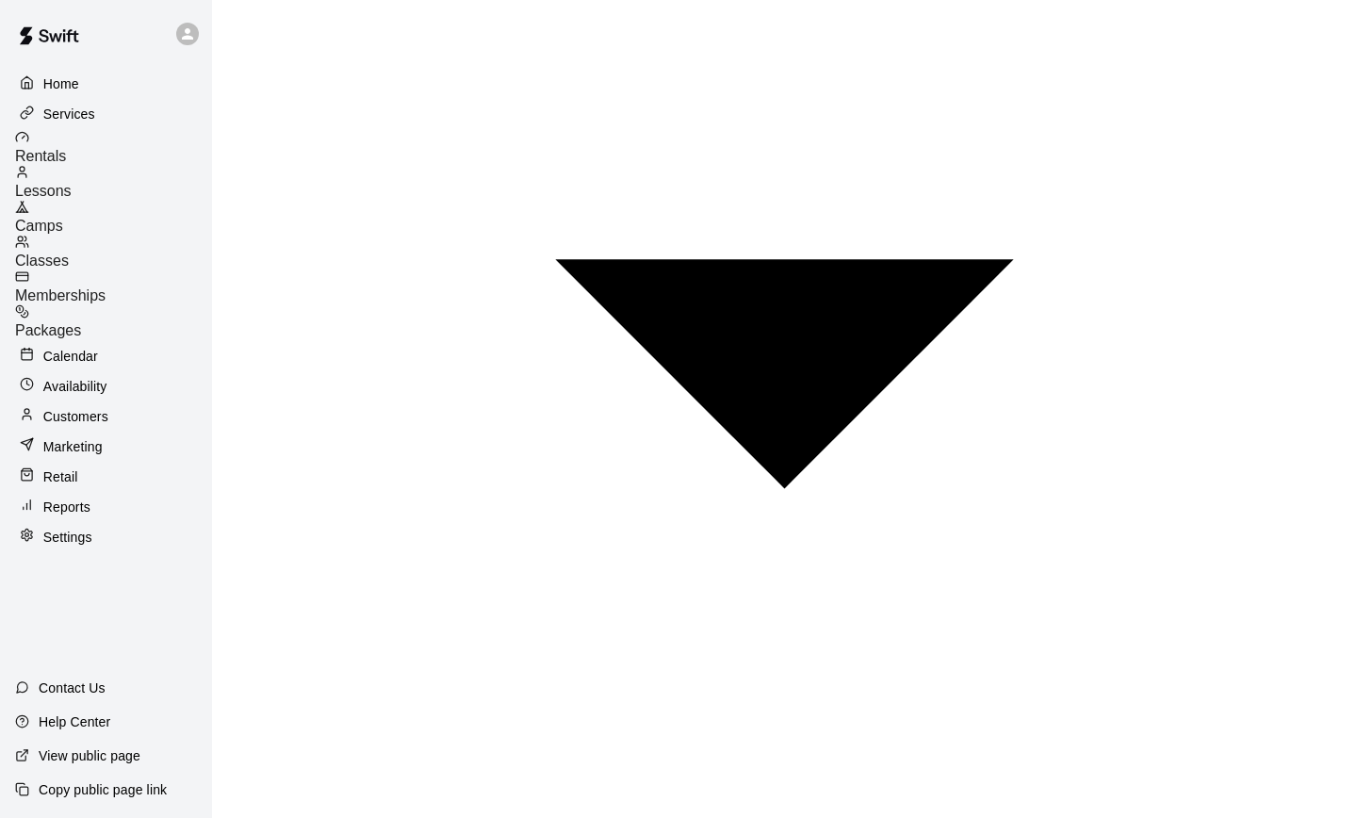
scroll to position [1121, 0]
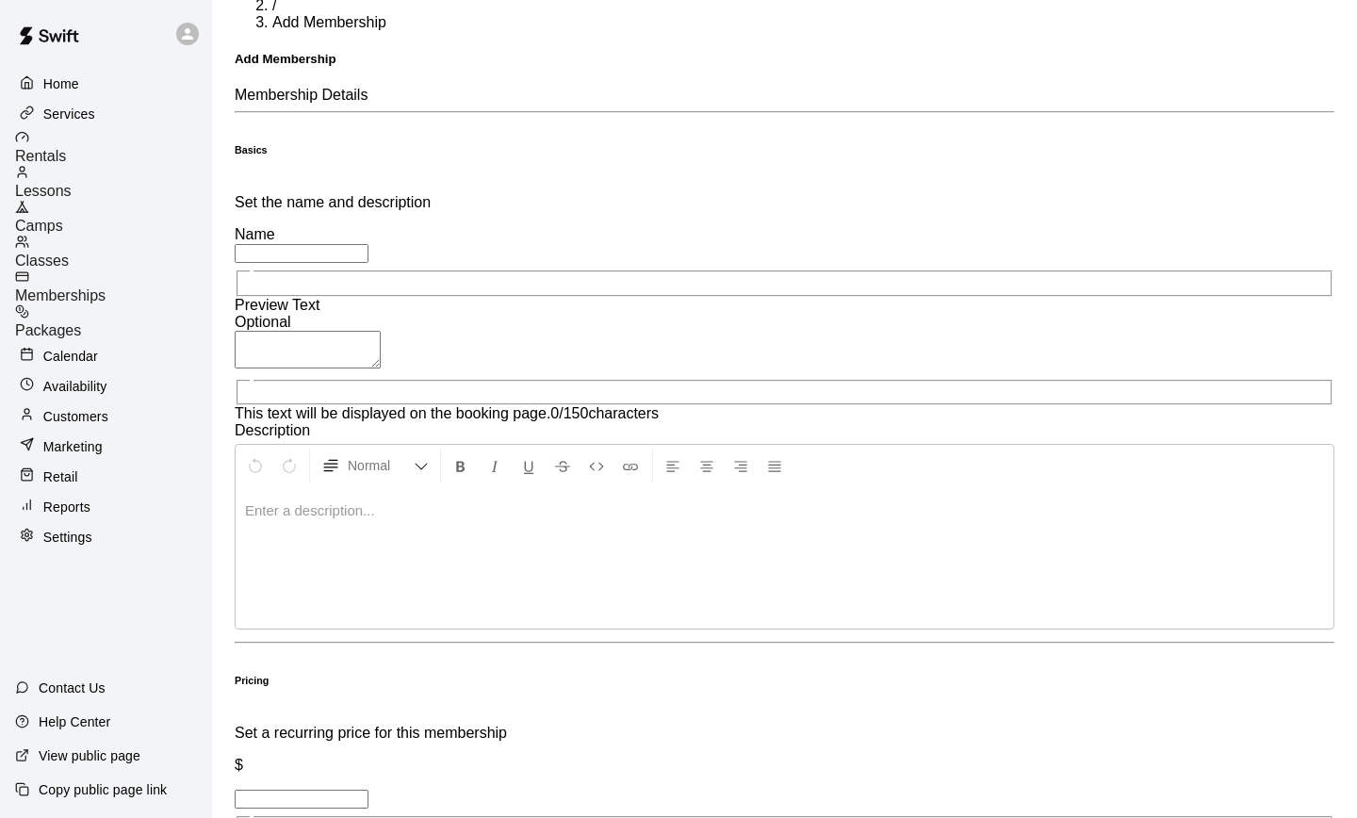
scroll to position [69, 0]
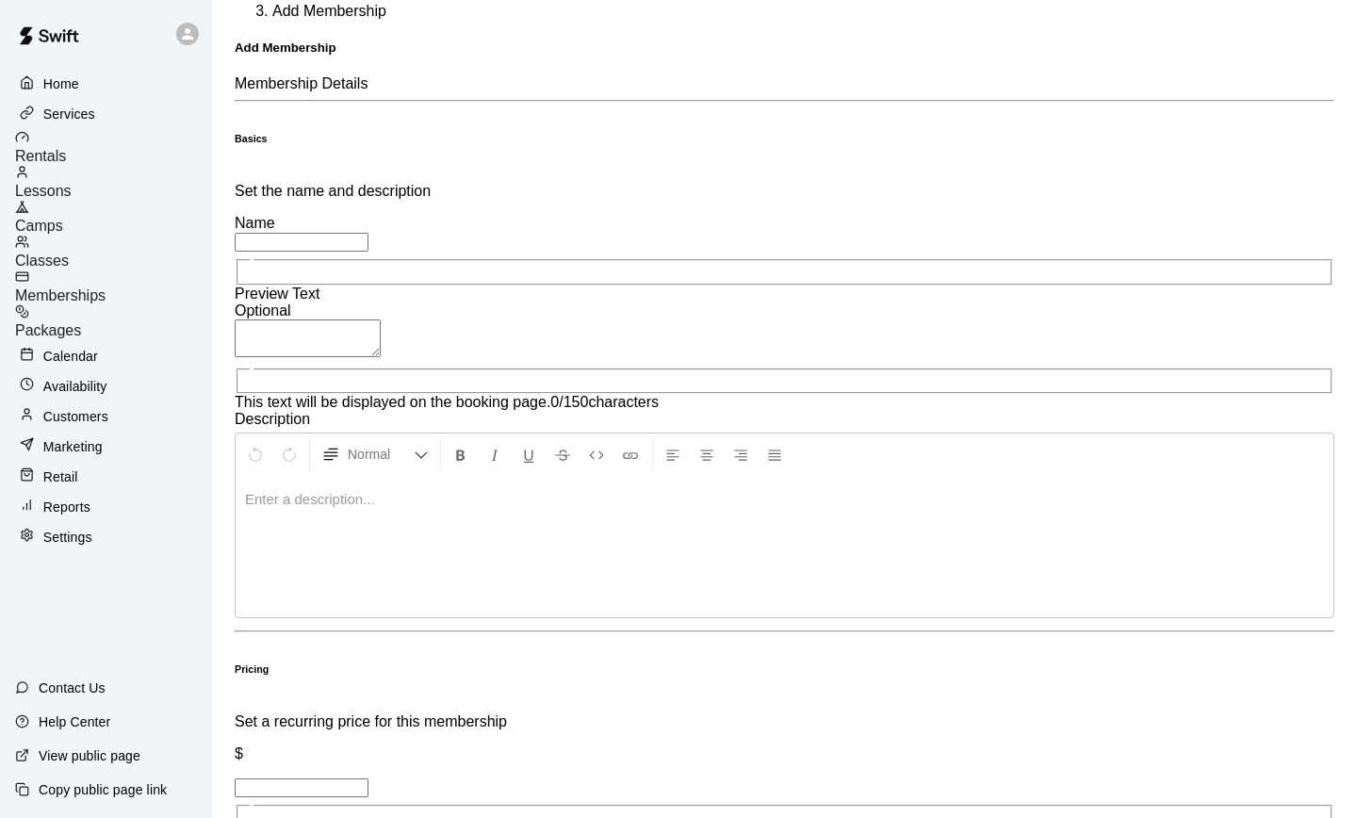
type input "******"
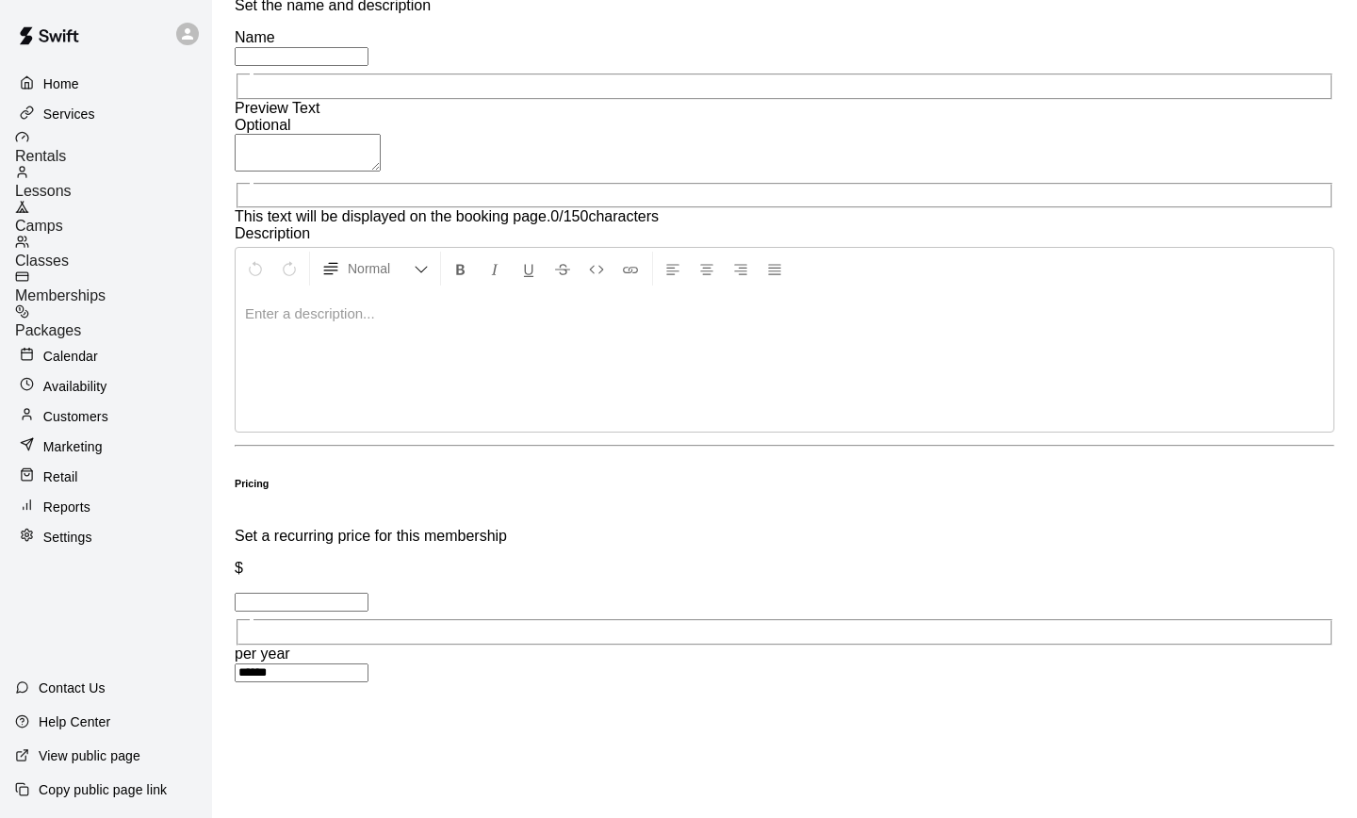
scroll to position [167, 0]
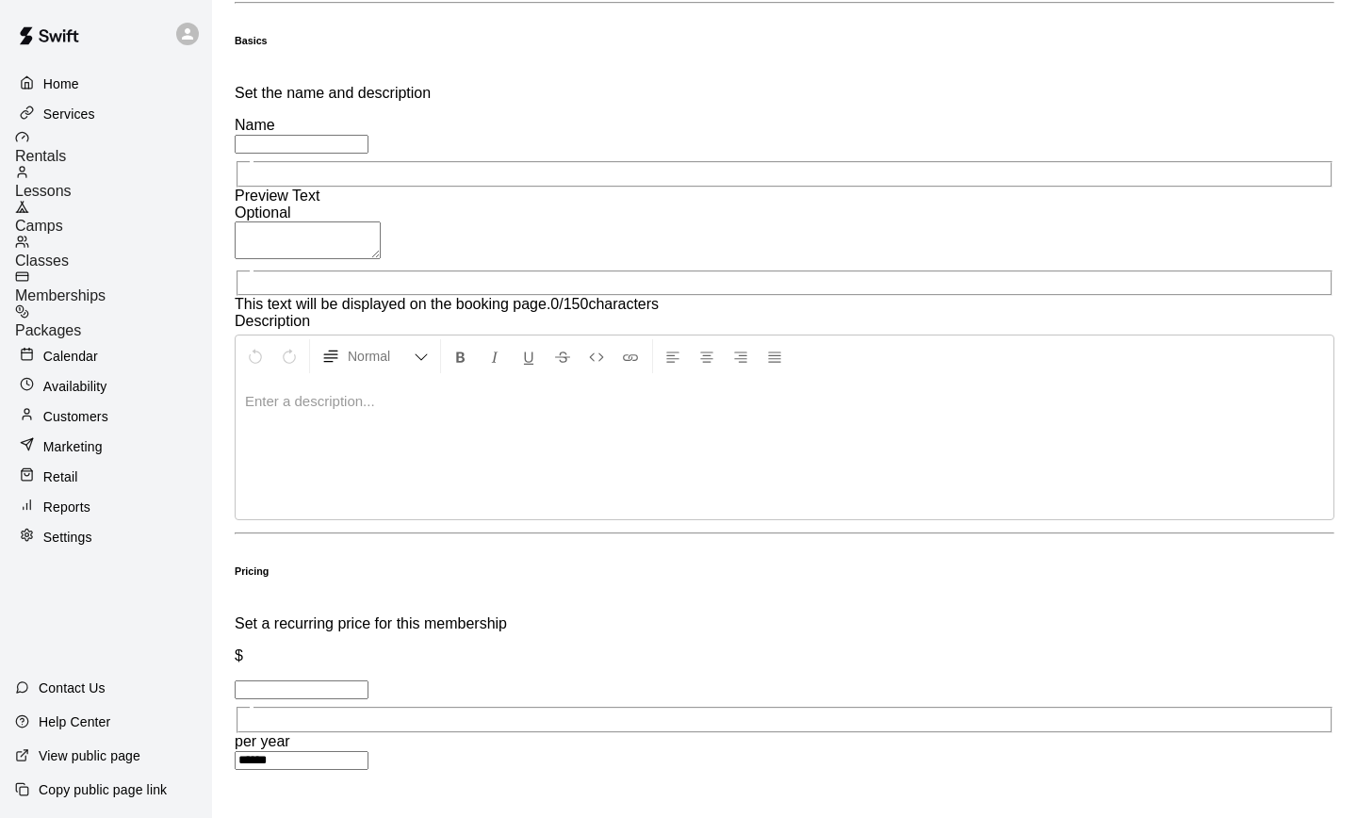
click at [81, 322] on span "Packages" at bounding box center [48, 330] width 66 height 16
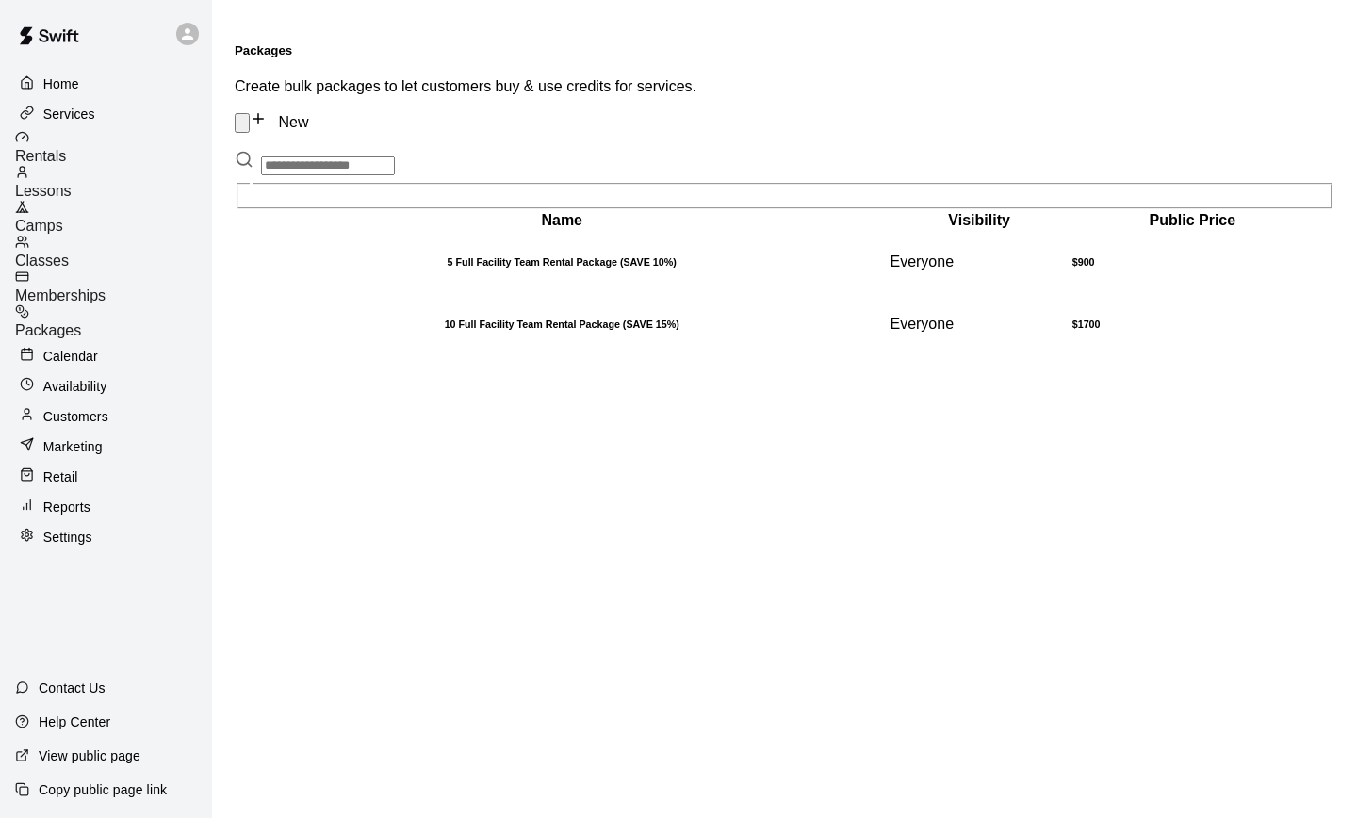
click at [308, 114] on link "New" at bounding box center [279, 122] width 58 height 16
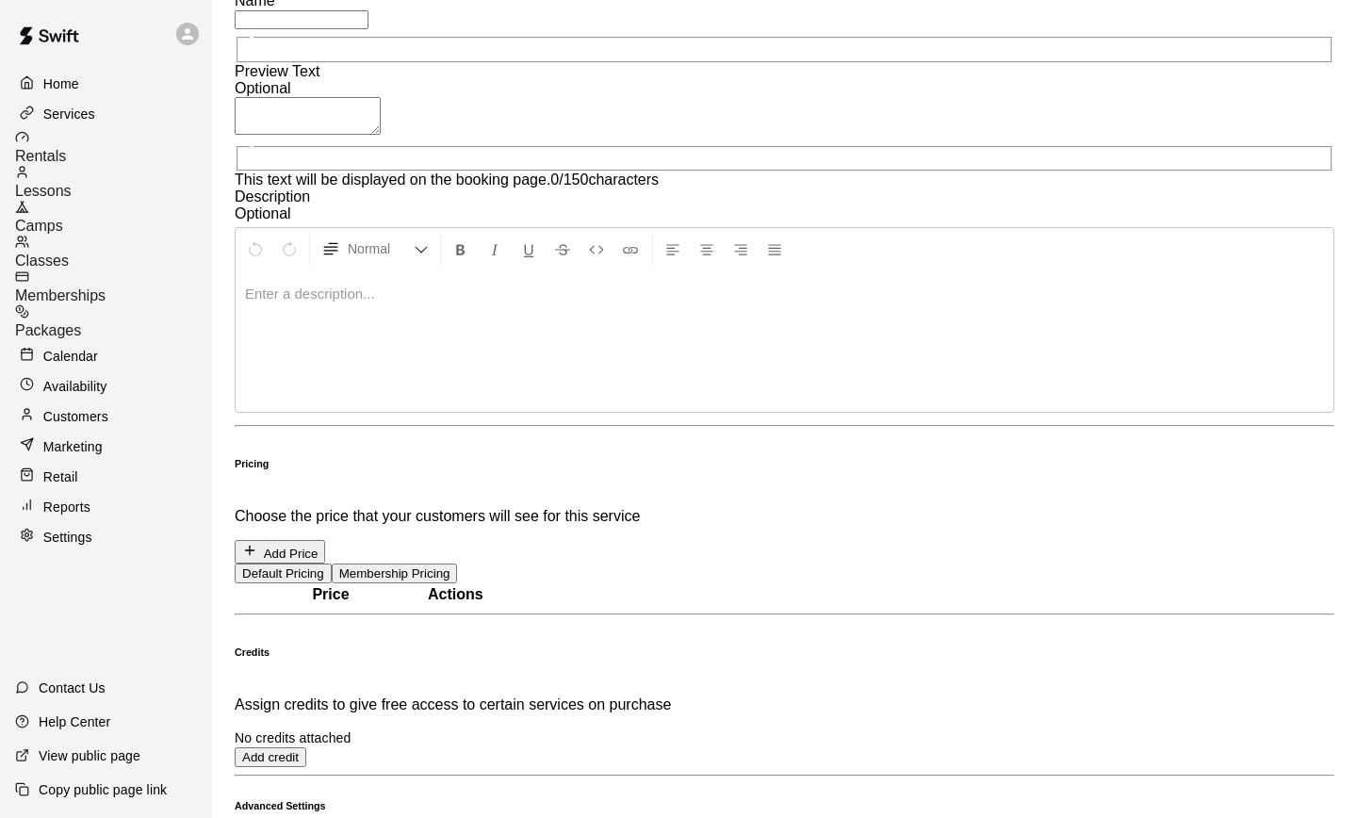
scroll to position [291, 0]
click at [981, 800] on h6 "Advanced Settings" at bounding box center [784, 805] width 1099 height 11
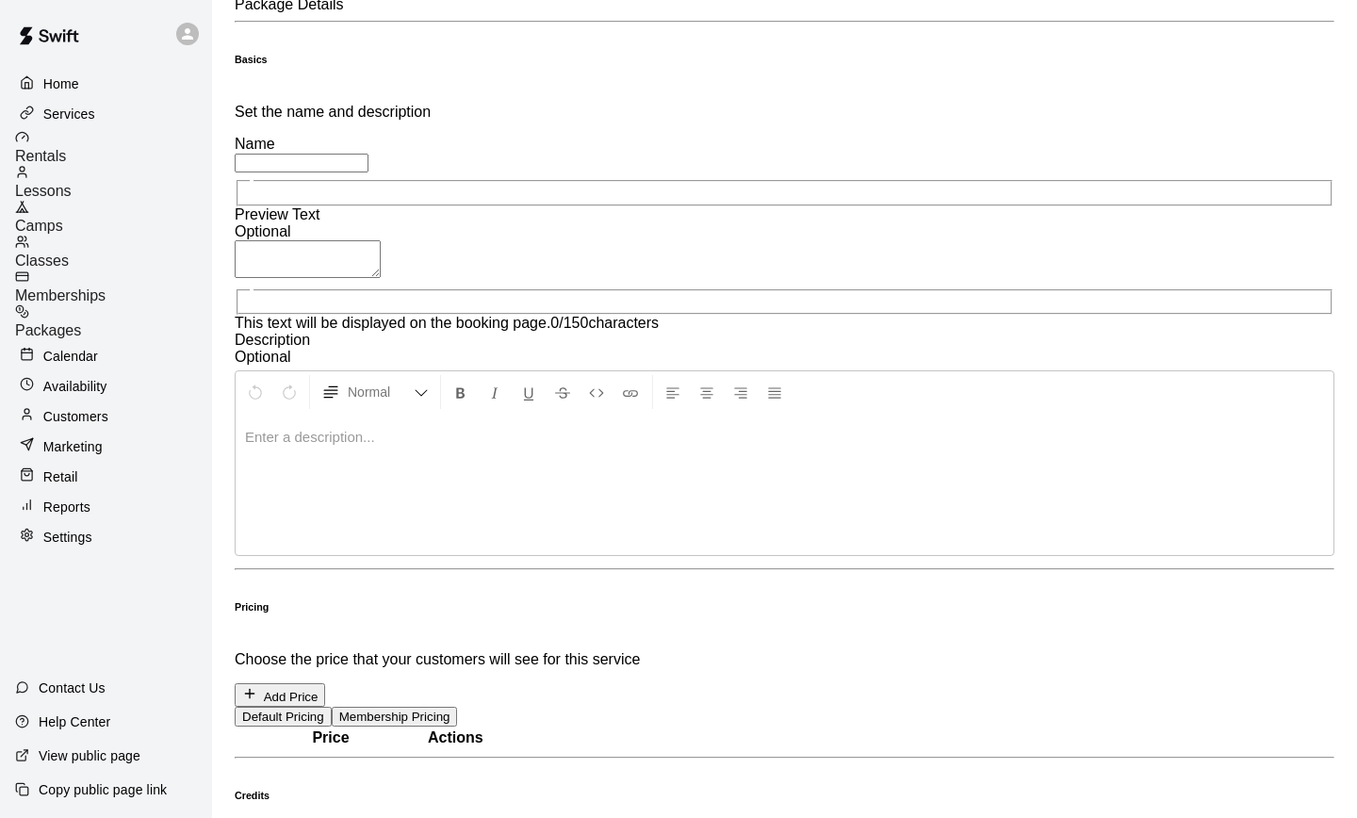
scroll to position [0, 0]
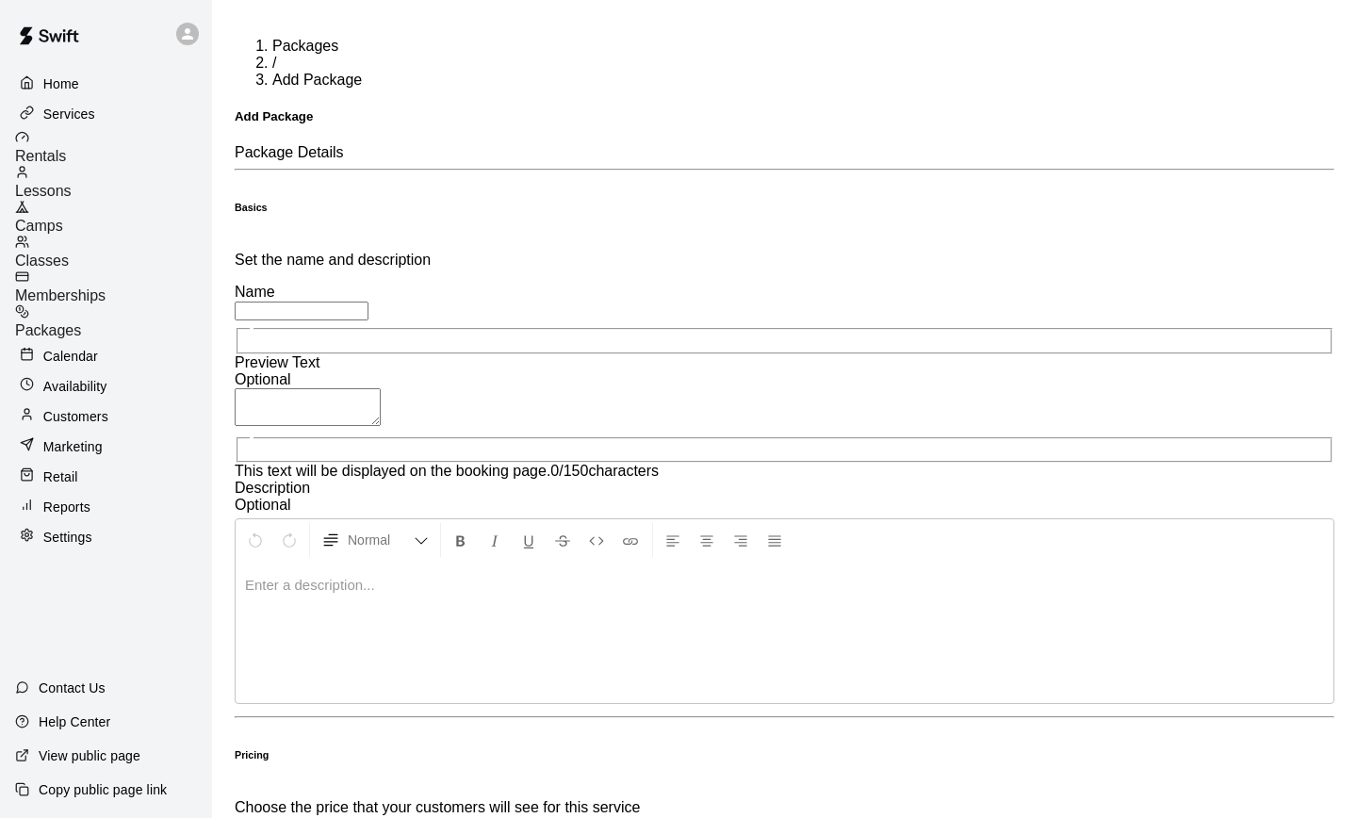
click at [99, 271] on div "Memberships" at bounding box center [113, 286] width 197 height 35
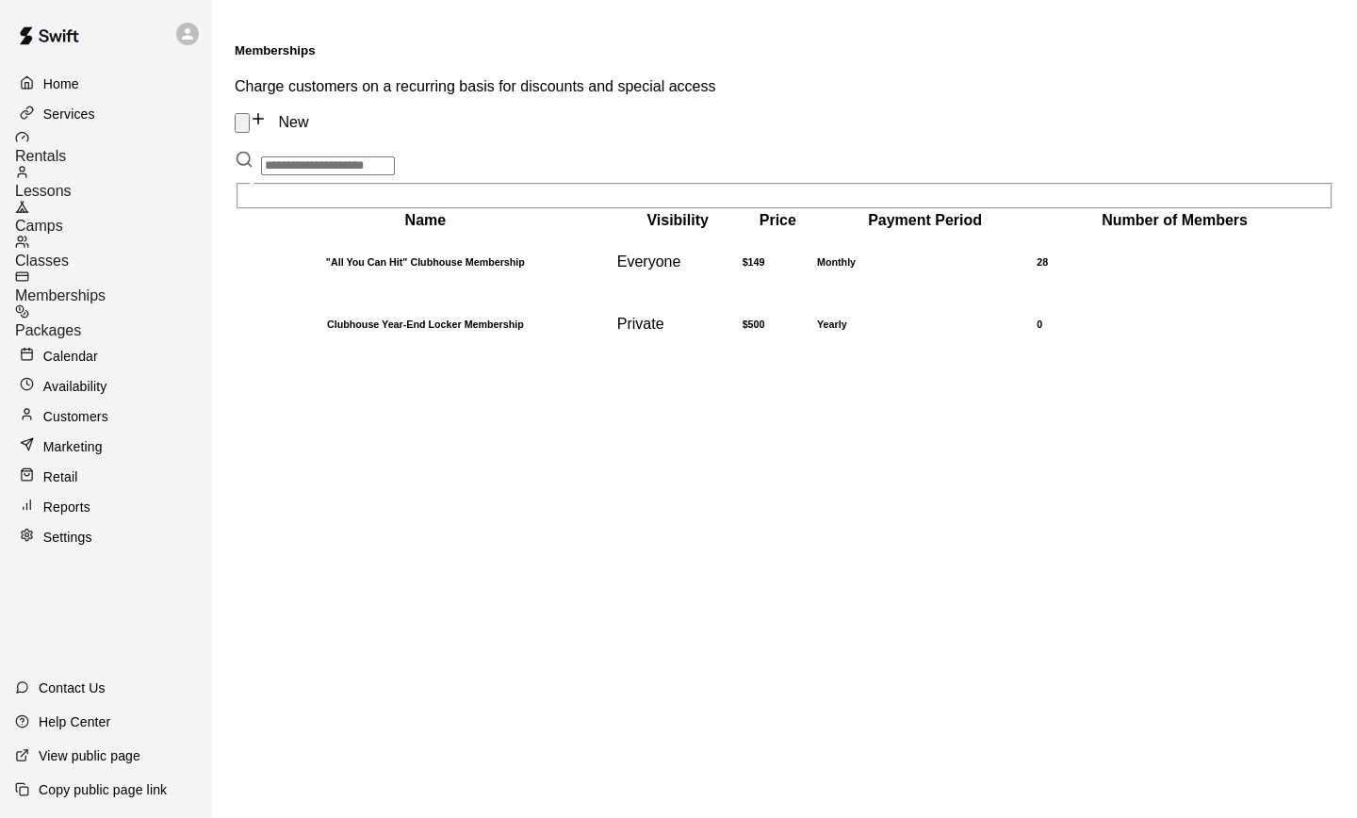
click at [308, 114] on link "New" at bounding box center [279, 122] width 58 height 16
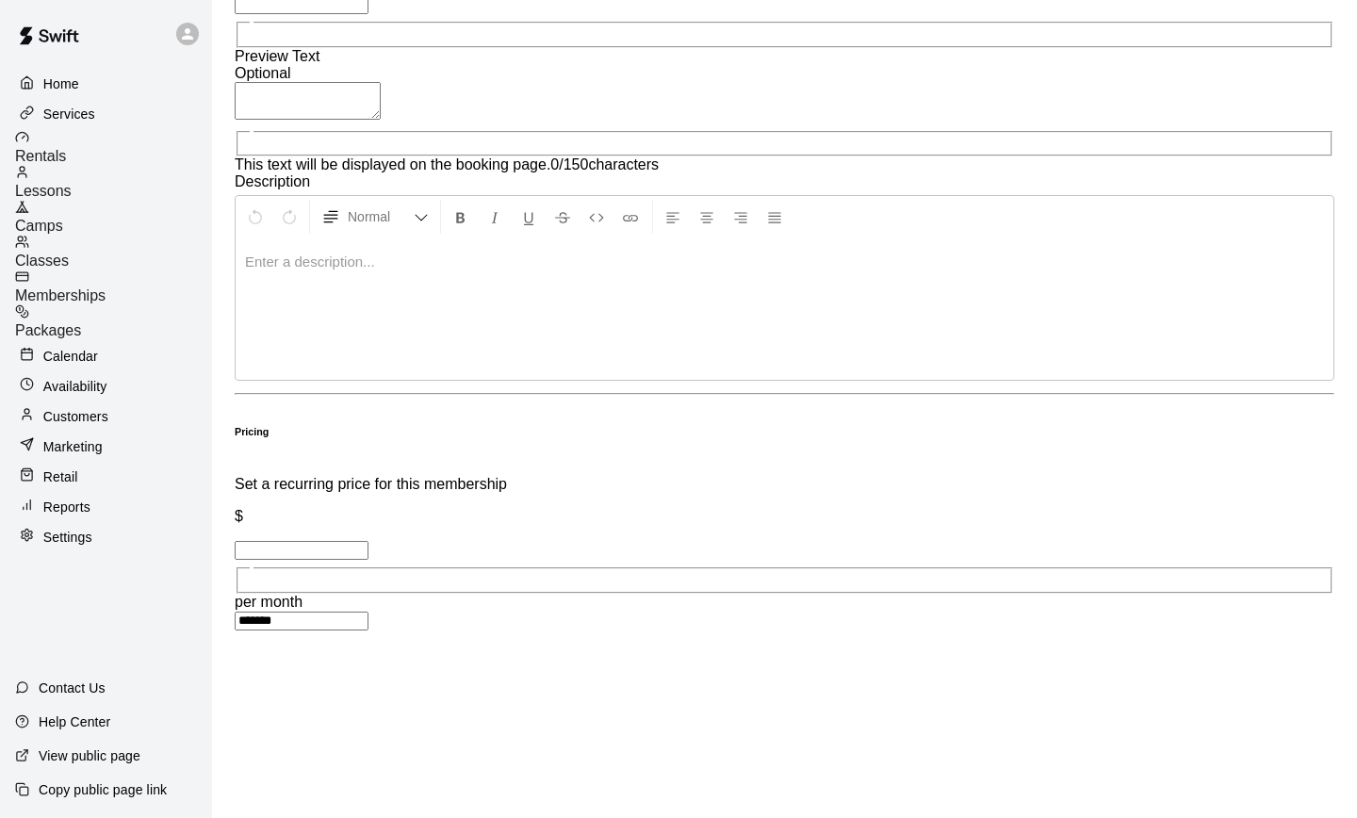
scroll to position [310, 0]
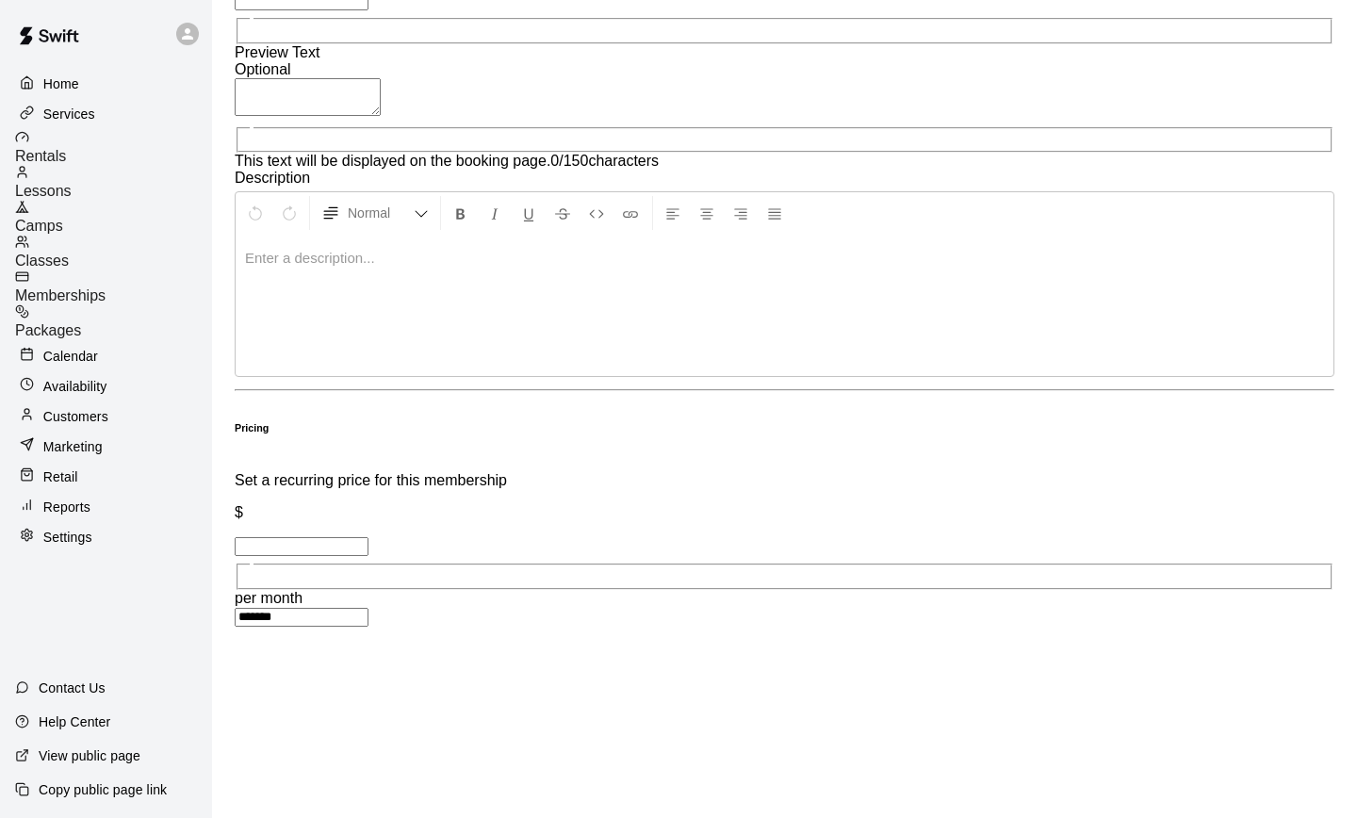
type input "******"
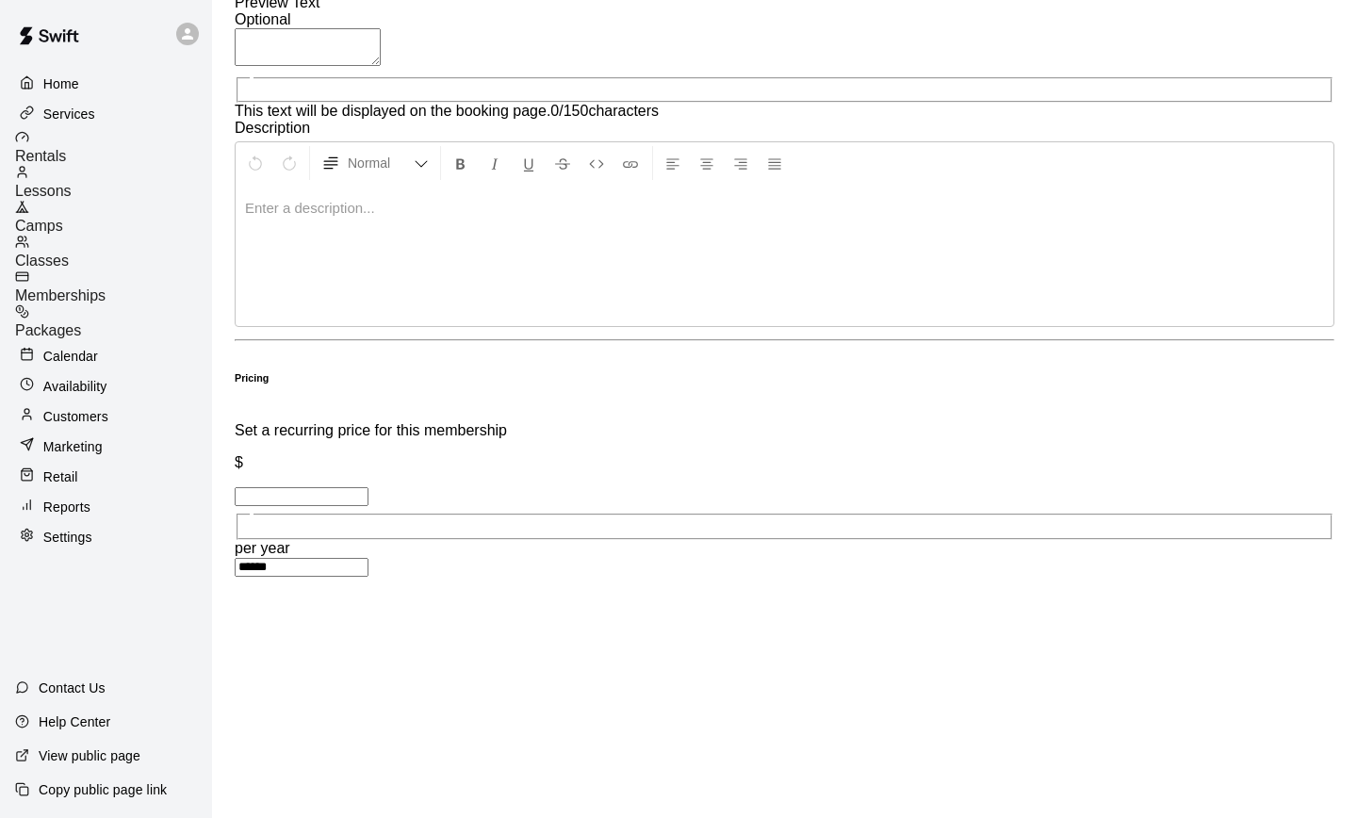
scroll to position [220, 0]
